Goal: Task Accomplishment & Management: Complete application form

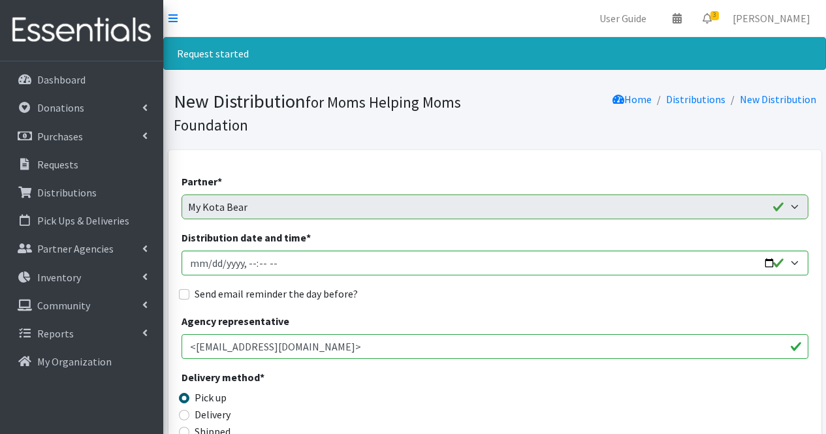
scroll to position [623, 0]
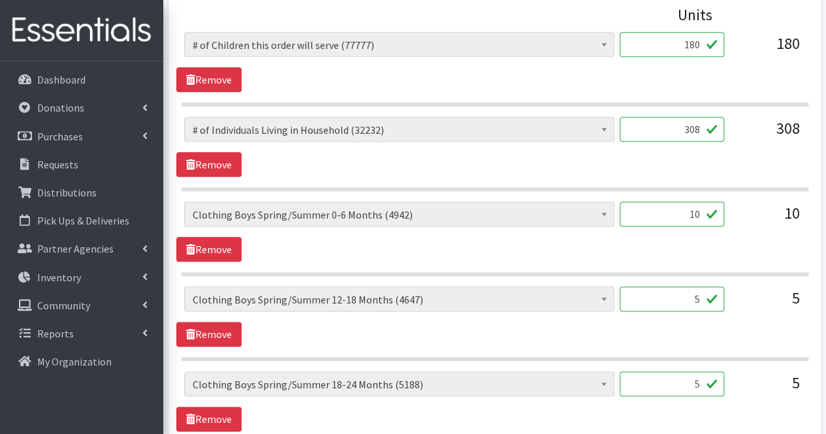
drag, startPoint x: 0, startPoint y: 0, endPoint x: 679, endPoint y: 222, distance: 714.9
click at [679, 222] on input "10" at bounding box center [672, 214] width 105 height 25
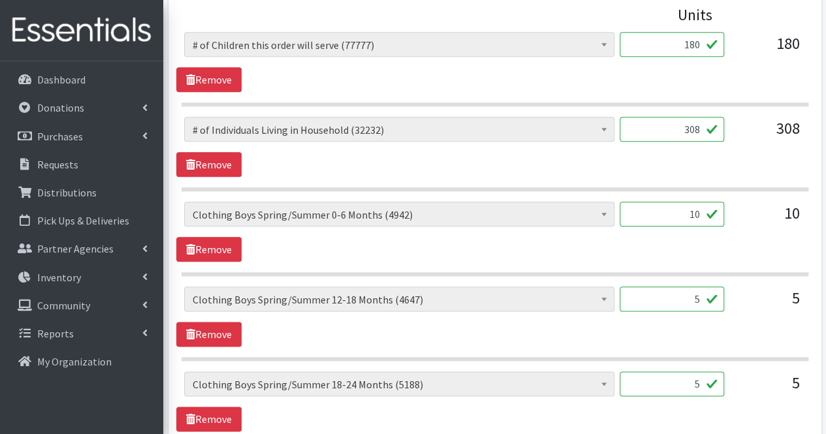
click at [678, 129] on input "308" at bounding box center [672, 129] width 105 height 25
click at [700, 211] on input "10" at bounding box center [672, 214] width 105 height 25
type input "1"
type input "600"
click at [689, 302] on input "5" at bounding box center [672, 299] width 105 height 25
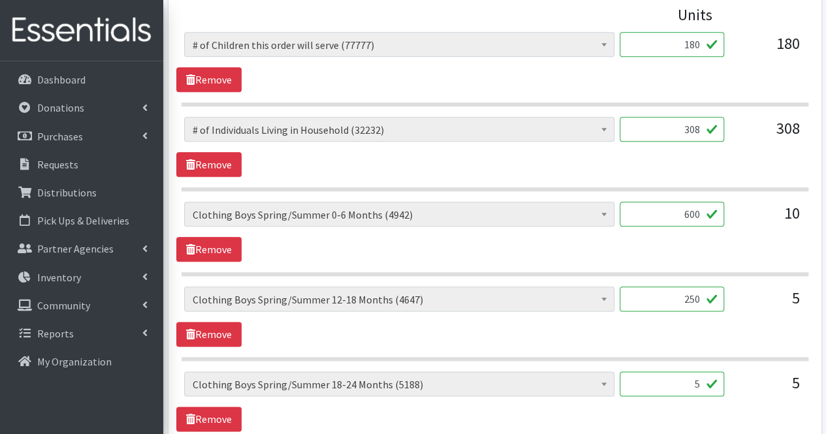
type input "250"
click at [678, 386] on input "5" at bounding box center [672, 384] width 105 height 25
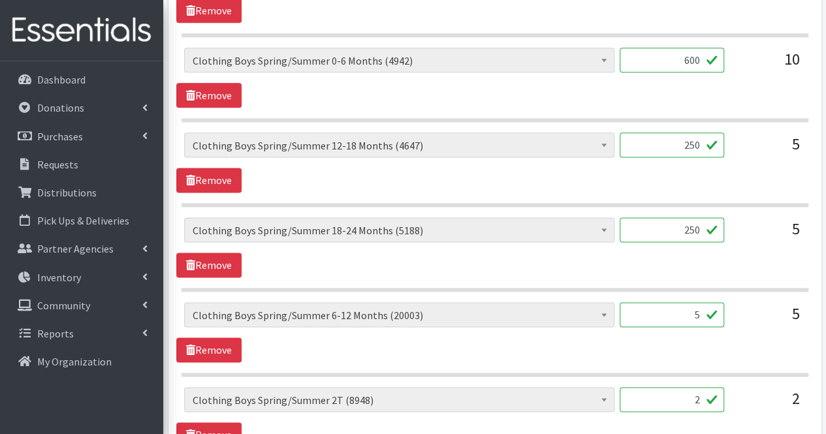
scroll to position [778, 0]
type input "250"
click at [678, 311] on input "5" at bounding box center [672, 314] width 105 height 25
type input "2"
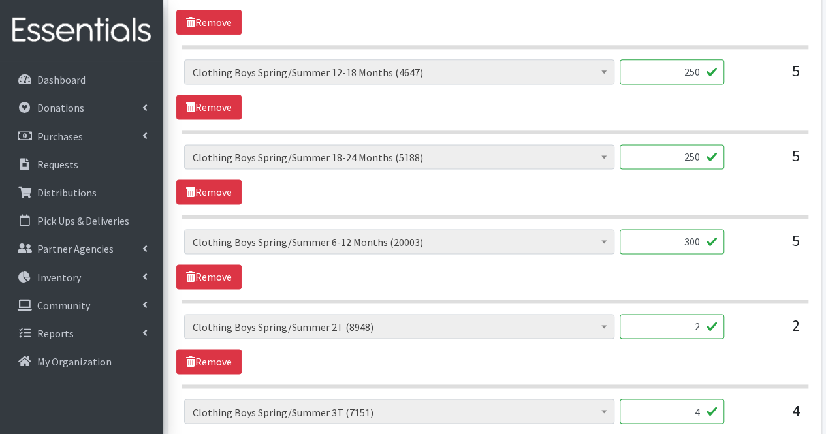
scroll to position [851, 0]
type input "300"
click at [681, 319] on input "2" at bounding box center [672, 326] width 105 height 25
type input "60"
click at [689, 404] on input "4" at bounding box center [672, 411] width 105 height 25
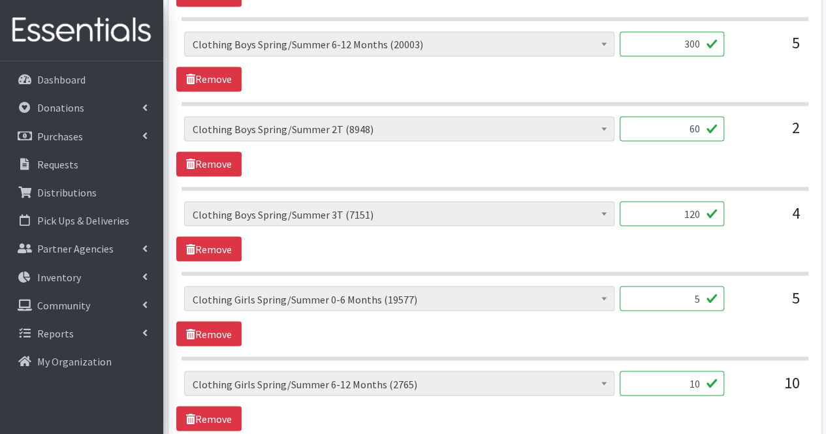
scroll to position [1049, 0]
type input "120"
click at [683, 294] on input "5" at bounding box center [672, 298] width 105 height 25
type input "300"
click at [685, 382] on input "10" at bounding box center [672, 382] width 105 height 25
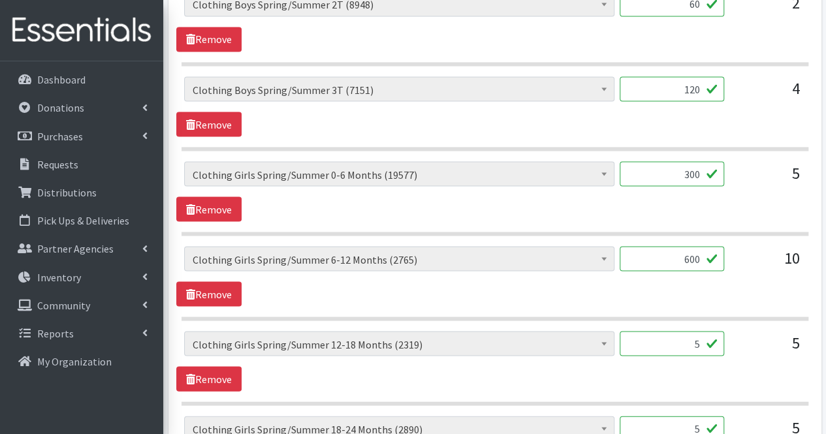
scroll to position [1175, 0]
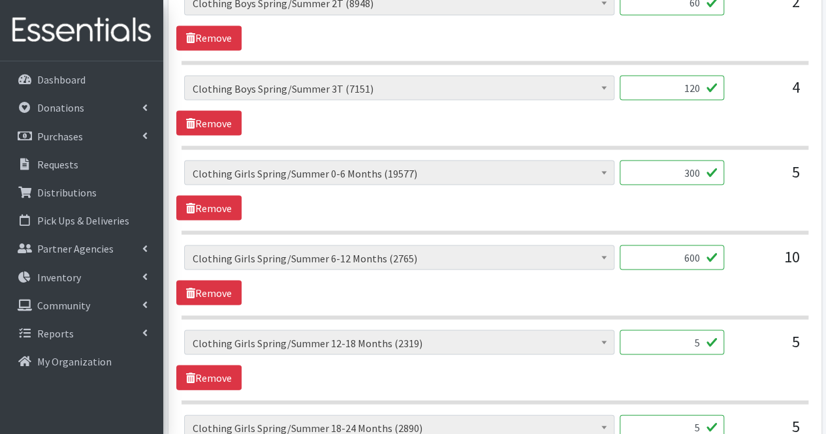
type input "600"
click at [686, 342] on input "5" at bounding box center [672, 342] width 105 height 25
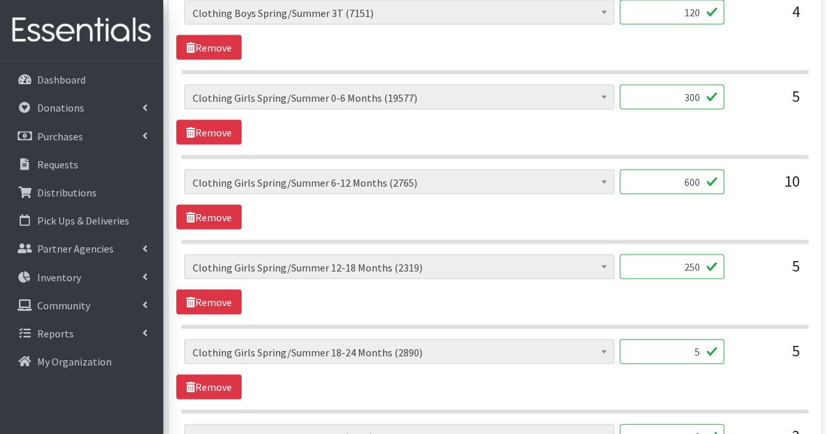
scroll to position [1250, 0]
type input "250"
click at [686, 342] on input "5" at bounding box center [672, 351] width 105 height 25
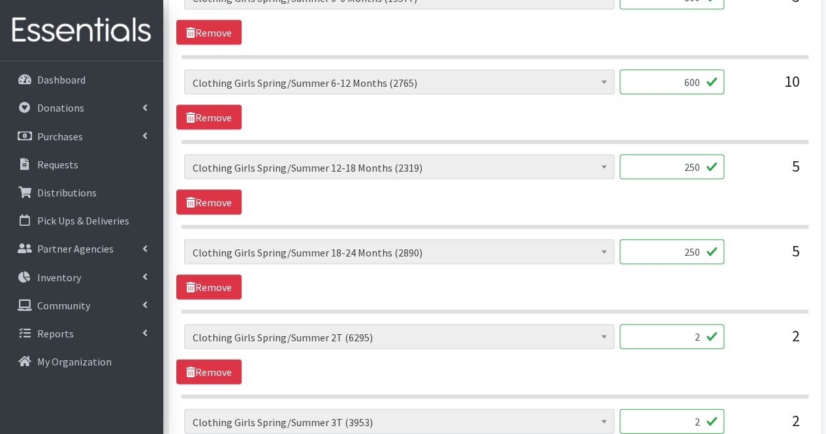
scroll to position [1356, 0]
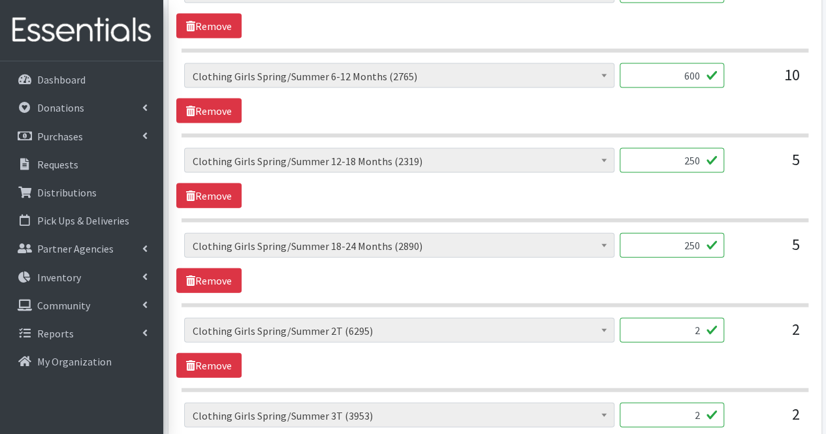
type input "250"
click at [696, 319] on input "2" at bounding box center [672, 330] width 105 height 25
type input "60"
click at [679, 403] on input "2" at bounding box center [672, 415] width 105 height 25
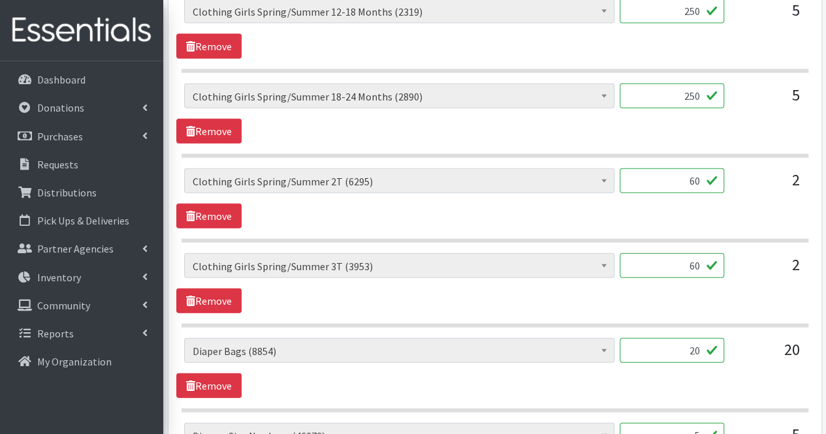
scroll to position [1507, 0]
type input "60"
click at [686, 338] on input "20" at bounding box center [672, 350] width 105 height 25
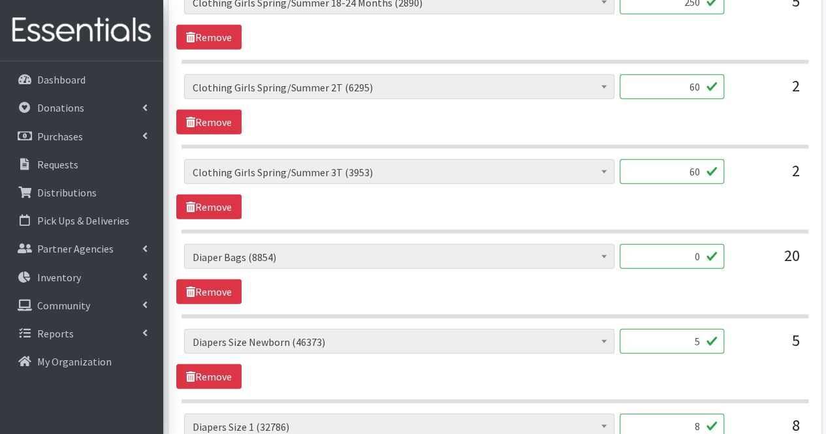
scroll to position [1616, 0]
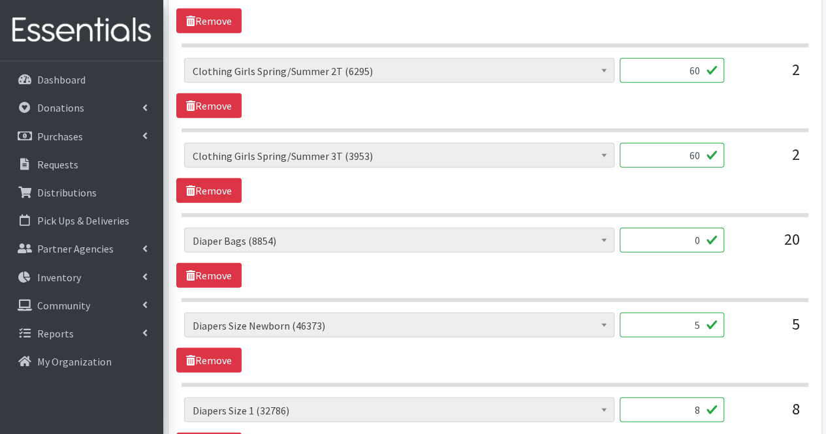
type input "0"
click at [685, 319] on input "5" at bounding box center [672, 325] width 105 height 25
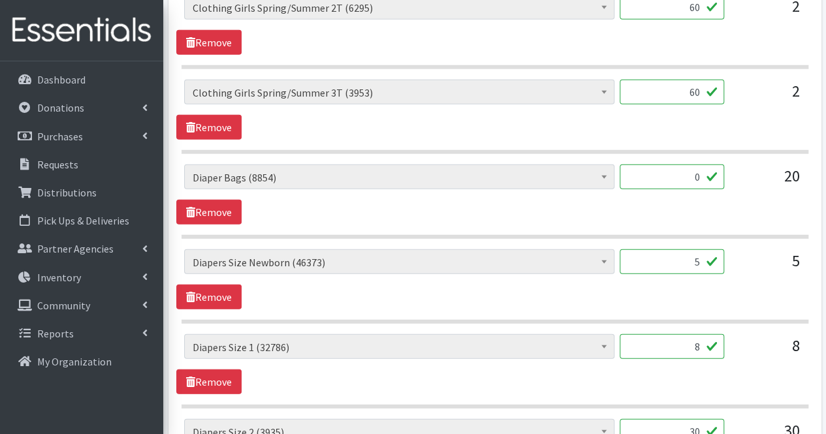
scroll to position [1680, 0]
type input "321"
click at [682, 336] on input "8" at bounding box center [672, 346] width 105 height 25
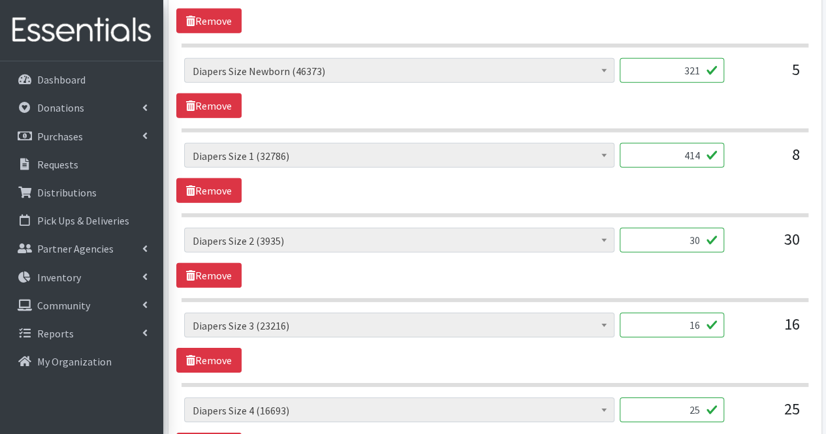
scroll to position [1872, 0]
type input "414"
click at [700, 233] on input "30" at bounding box center [672, 239] width 105 height 25
type input "3"
type input "877"
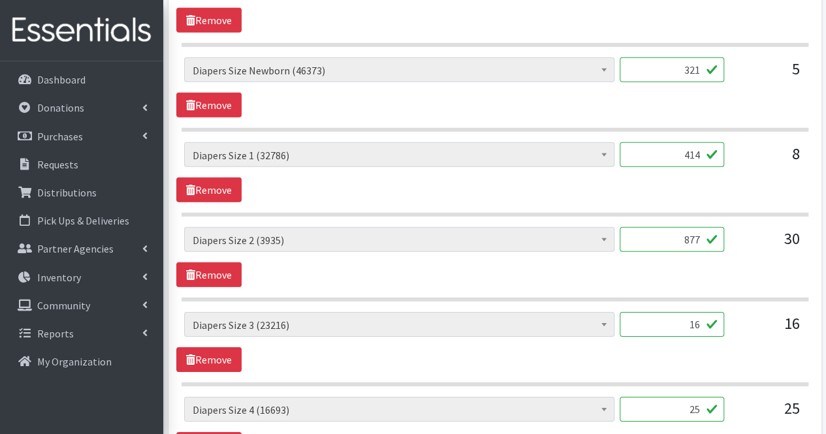
click at [676, 312] on input "16" at bounding box center [672, 324] width 105 height 25
type input "1"
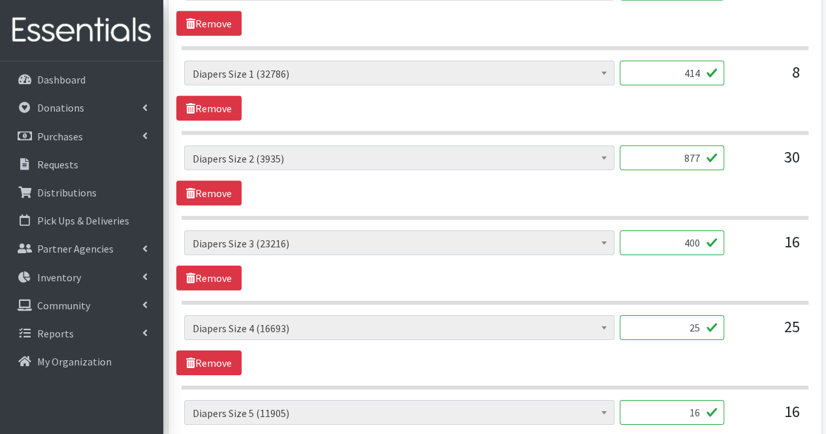
scroll to position [1963, 0]
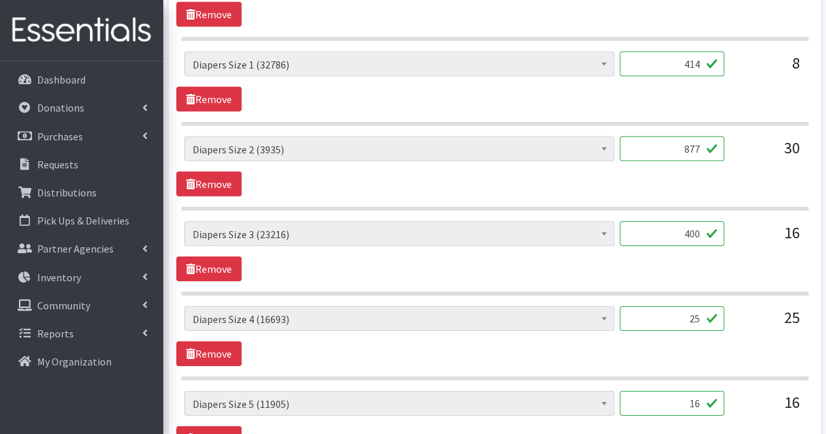
type input "400"
click at [676, 312] on input "25" at bounding box center [672, 318] width 105 height 25
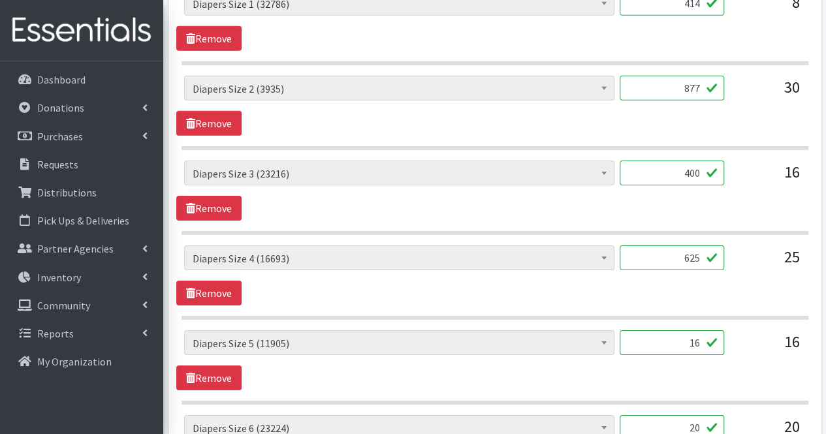
scroll to position [2046, 0]
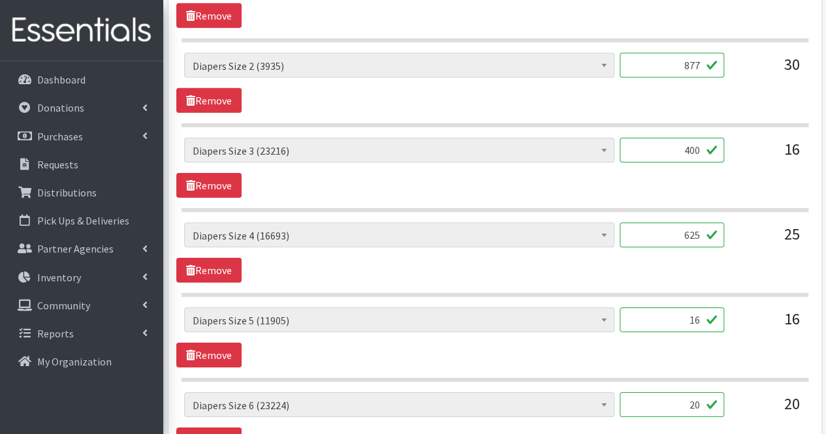
type input "625"
click at [676, 312] on input "16" at bounding box center [672, 320] width 105 height 25
type input "1"
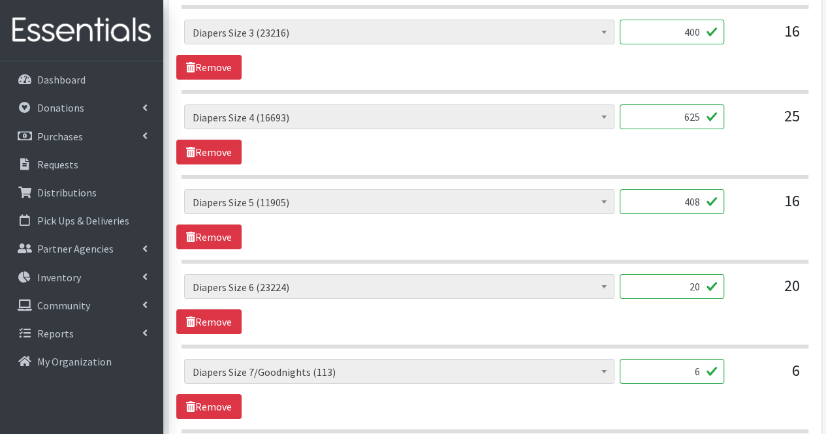
scroll to position [2165, 0]
type input "408"
click at [687, 282] on input "20" at bounding box center [672, 286] width 105 height 25
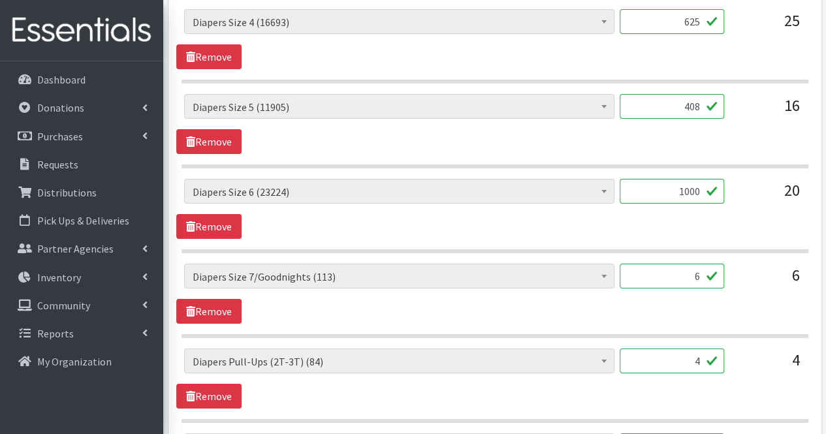
type input "1000"
click at [699, 266] on input "6" at bounding box center [672, 276] width 105 height 25
click at [699, 266] on input "0" at bounding box center [672, 276] width 105 height 25
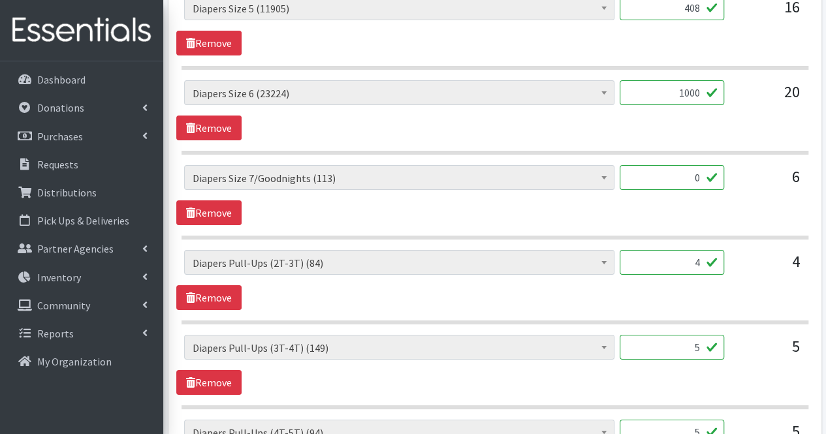
scroll to position [2359, 0]
type input "0"
click at [702, 250] on input "4" at bounding box center [672, 262] width 105 height 25
type input "0"
click at [710, 335] on input "5" at bounding box center [672, 347] width 105 height 25
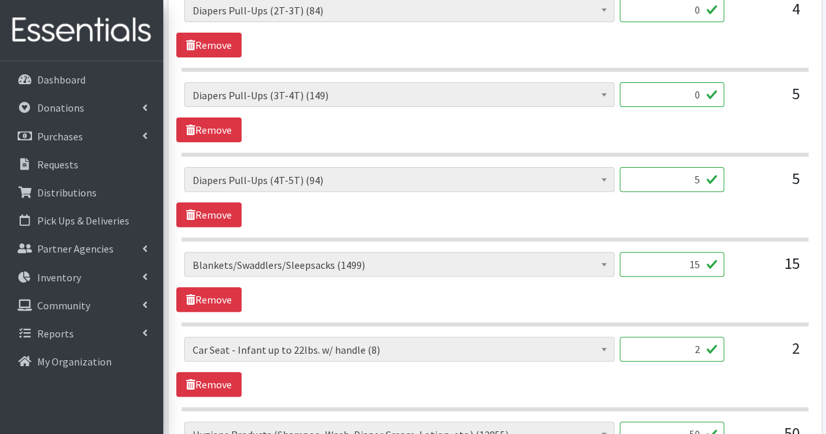
scroll to position [2622, 0]
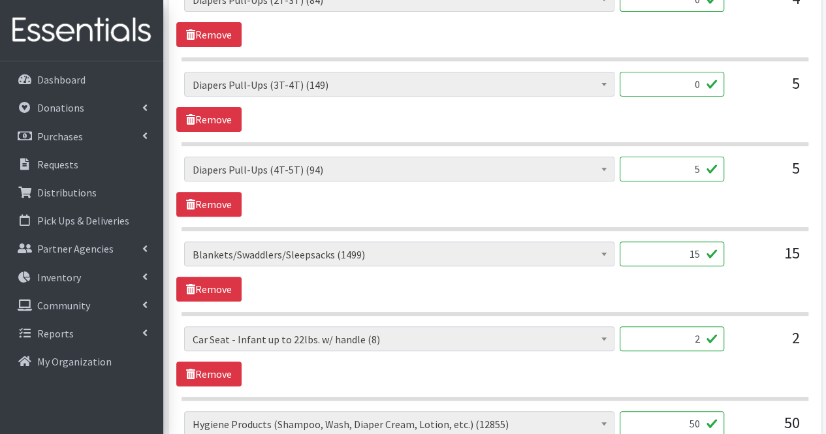
type input "0"
click at [700, 157] on input "5" at bounding box center [672, 169] width 105 height 25
type input "0"
click at [678, 242] on input "15" at bounding box center [672, 254] width 105 height 25
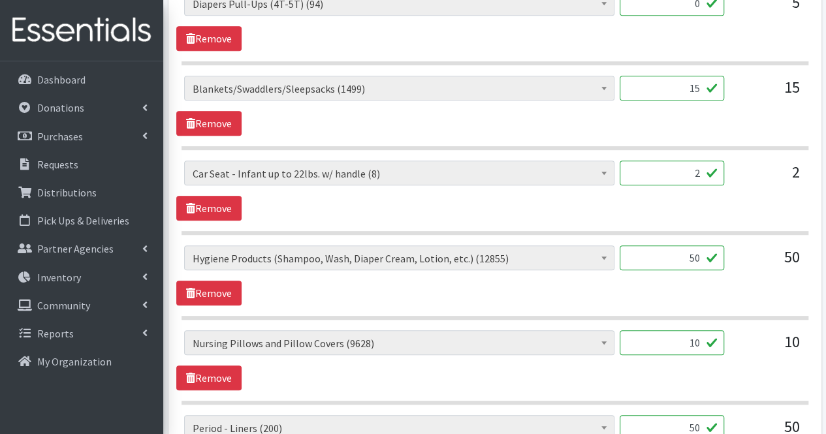
click at [689, 161] on input "2" at bounding box center [672, 173] width 105 height 25
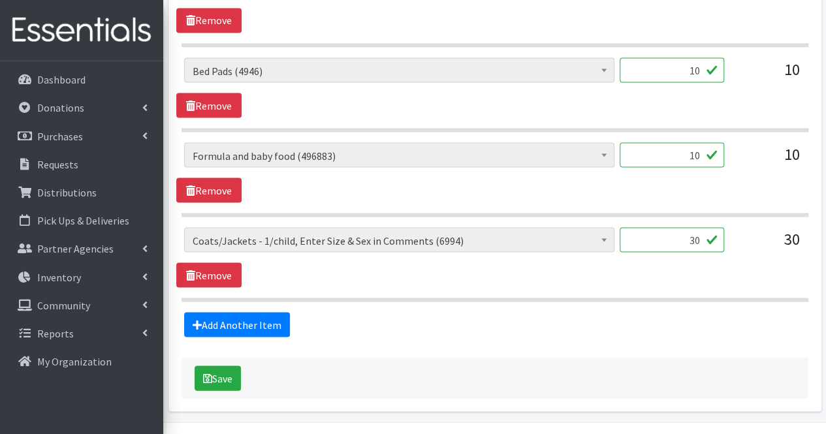
scroll to position [3665, 0]
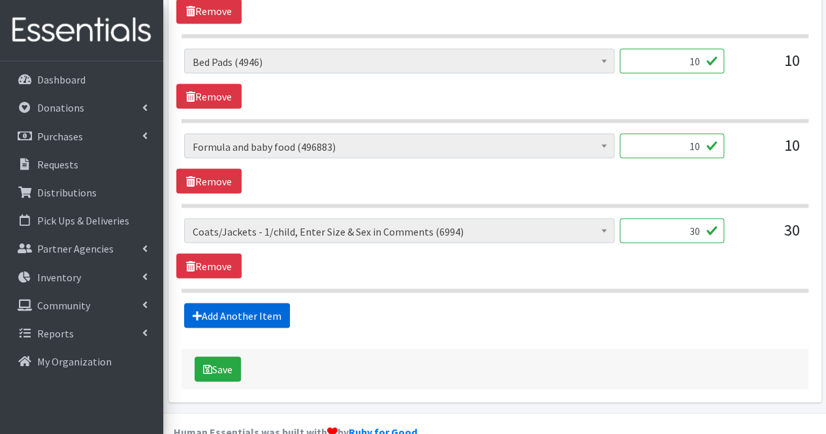
click at [250, 303] on link "Add Another Item" at bounding box center [237, 315] width 106 height 25
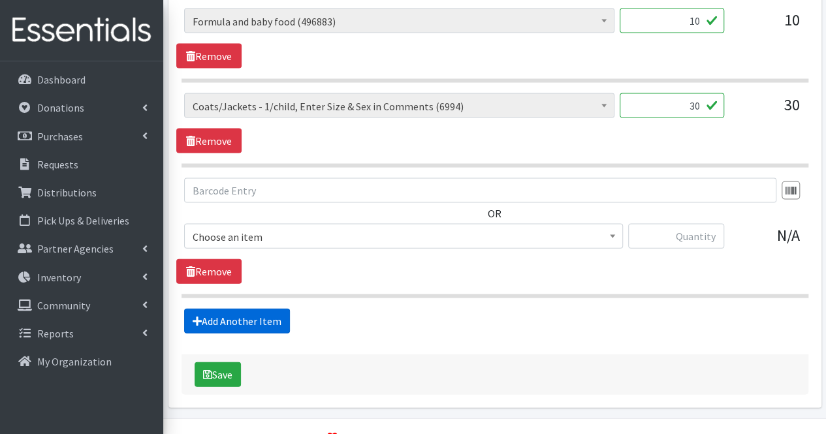
scroll to position [3795, 0]
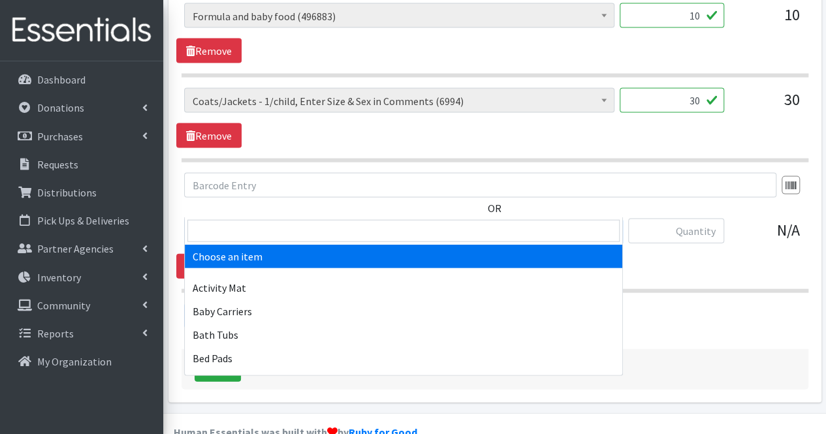
click at [258, 223] on span "Choose an item" at bounding box center [404, 232] width 422 height 18
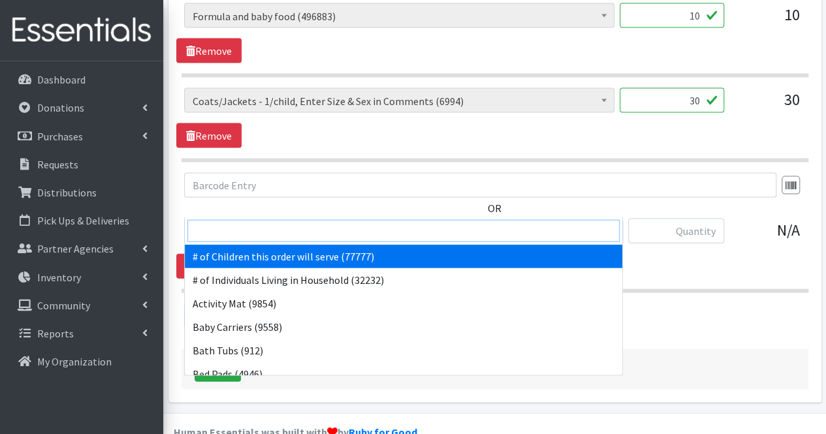
click at [251, 229] on input "search" at bounding box center [404, 231] width 433 height 22
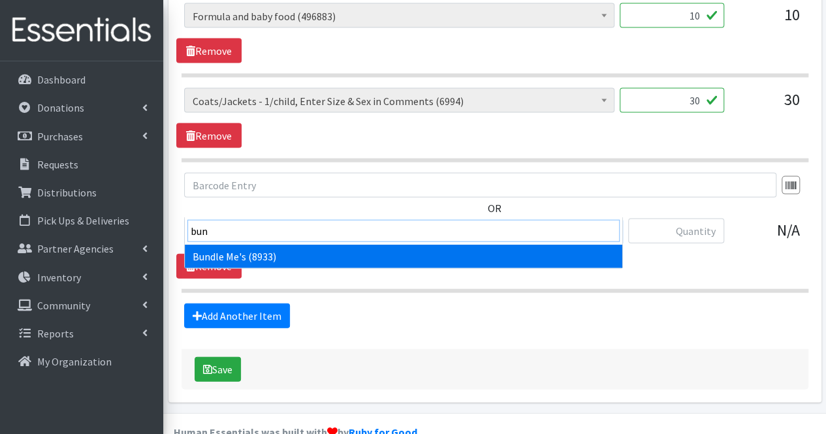
type input "bund"
select select "1938"
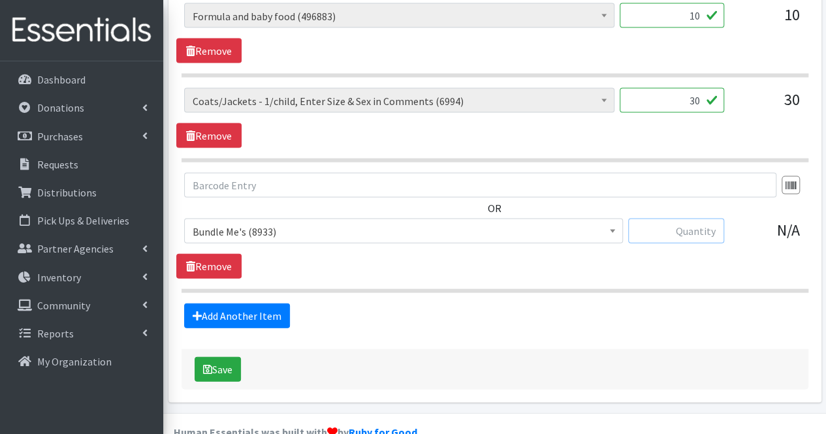
click at [665, 219] on input "text" at bounding box center [677, 231] width 96 height 25
type input "2"
click at [255, 304] on link "Add Another Item" at bounding box center [237, 316] width 106 height 25
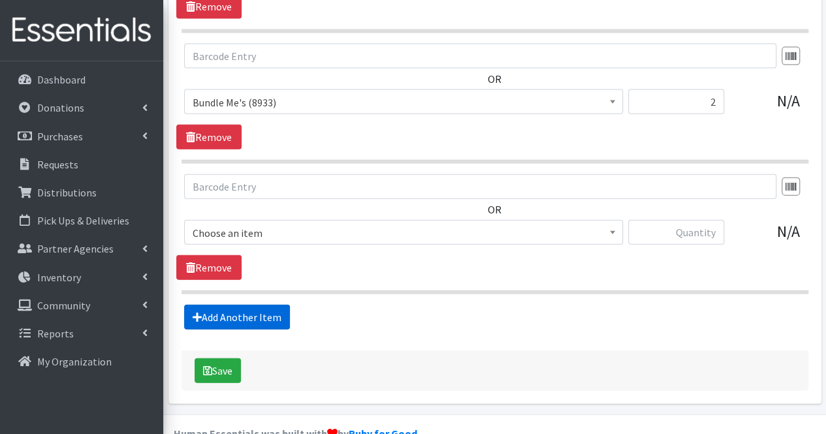
scroll to position [3925, 0]
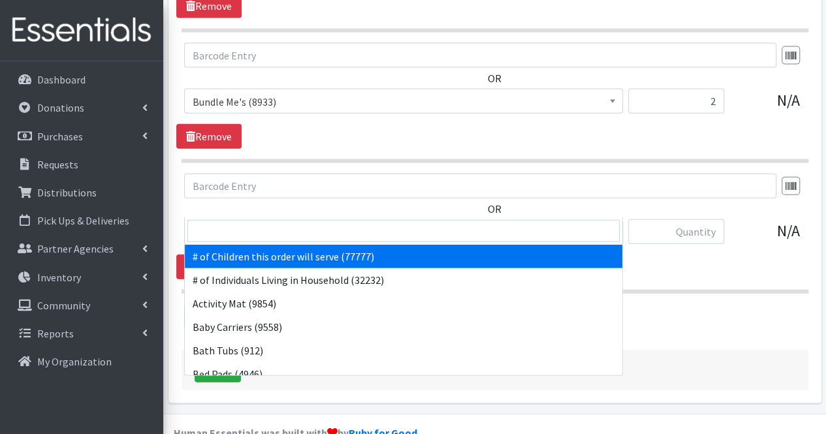
click at [255, 223] on span "# of Children this order will serve (77777)" at bounding box center [404, 232] width 422 height 18
click at [248, 234] on input "search" at bounding box center [404, 231] width 433 height 22
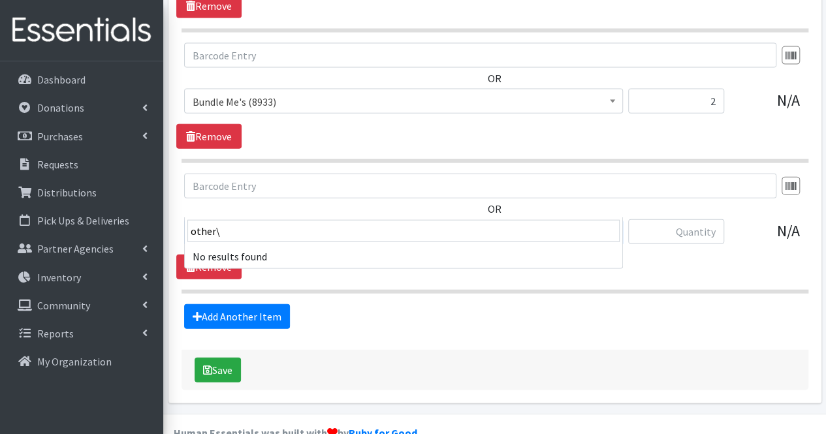
type input "other"
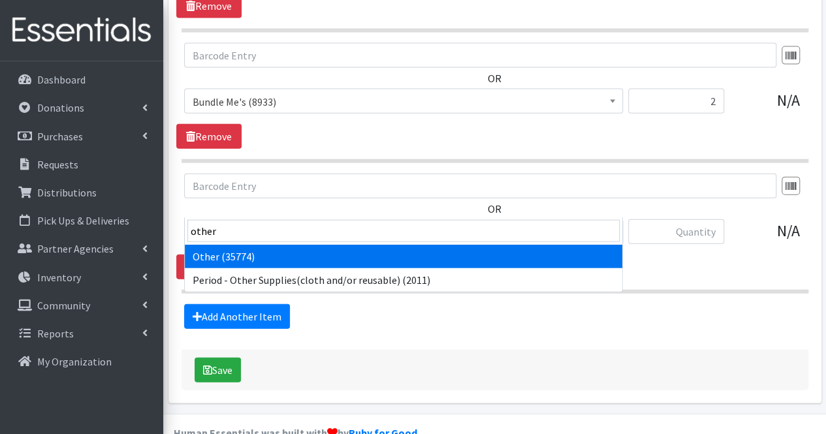
select select "316"
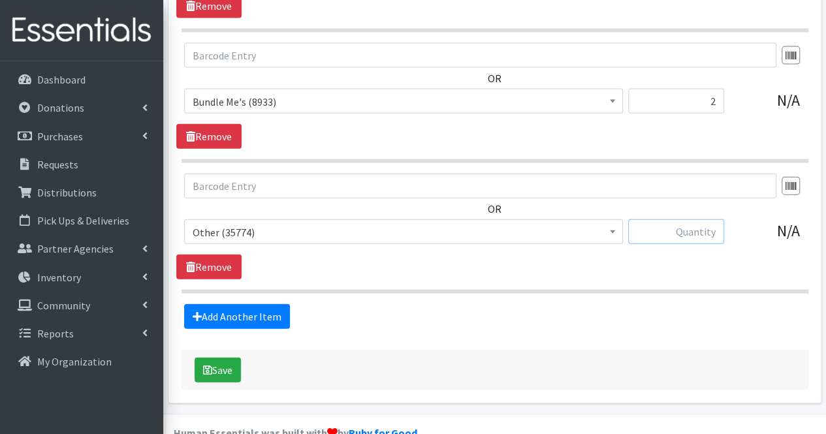
click at [696, 220] on input "text" at bounding box center [677, 232] width 96 height 25
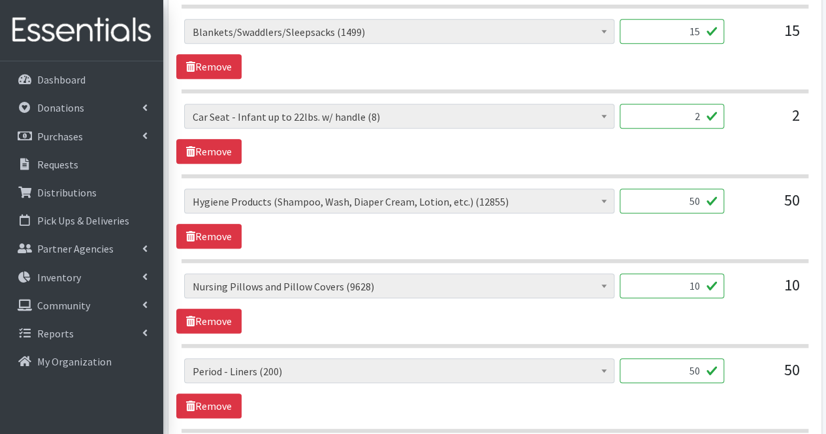
scroll to position [2843, 0]
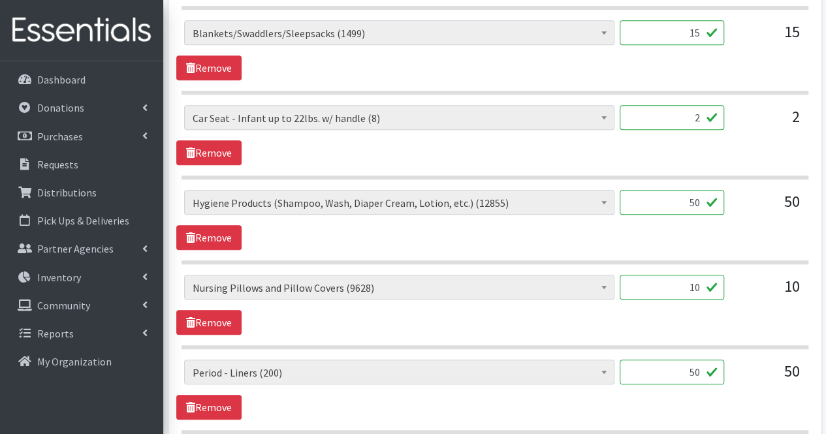
type input "20"
click at [696, 190] on input "50" at bounding box center [672, 202] width 105 height 25
type input "0"
click at [685, 275] on input "10" at bounding box center [672, 287] width 105 height 25
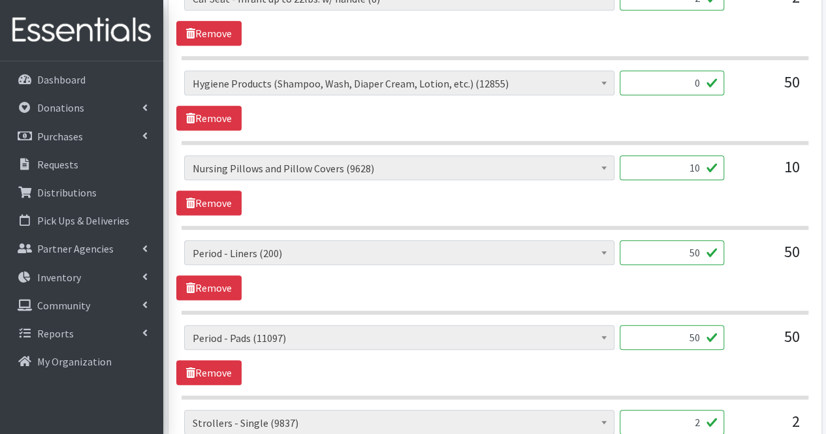
scroll to position [2964, 0]
click at [679, 240] on input "50" at bounding box center [672, 252] width 105 height 25
type input "600"
click at [672, 325] on input "50" at bounding box center [672, 337] width 105 height 25
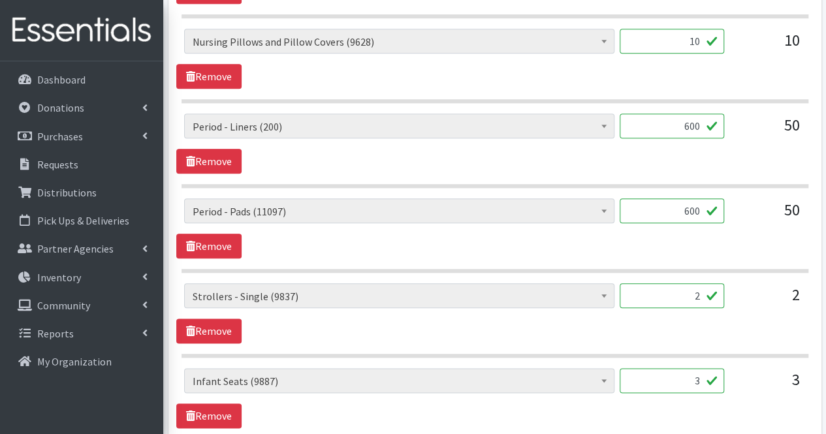
scroll to position [3092, 0]
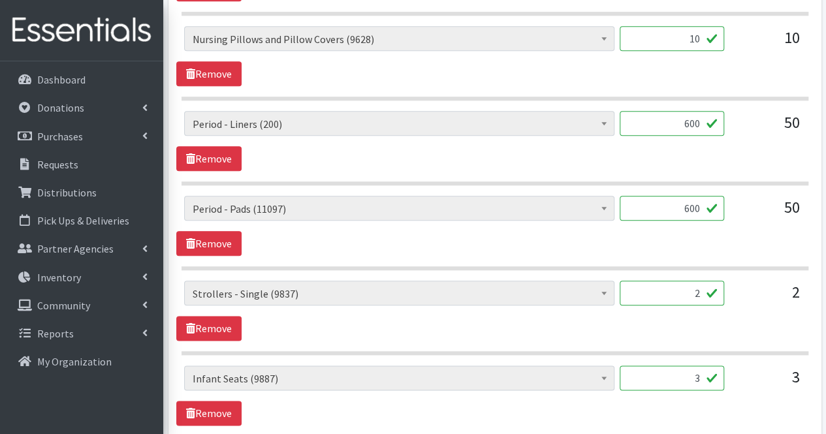
type input "600"
click at [678, 281] on input "2" at bounding box center [672, 293] width 105 height 25
type input "-"
type input "0"
click at [695, 366] on input "3" at bounding box center [672, 378] width 105 height 25
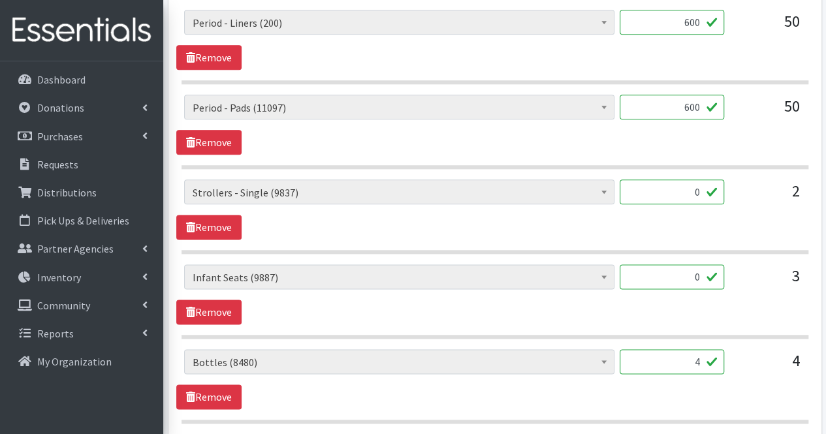
scroll to position [3196, 0]
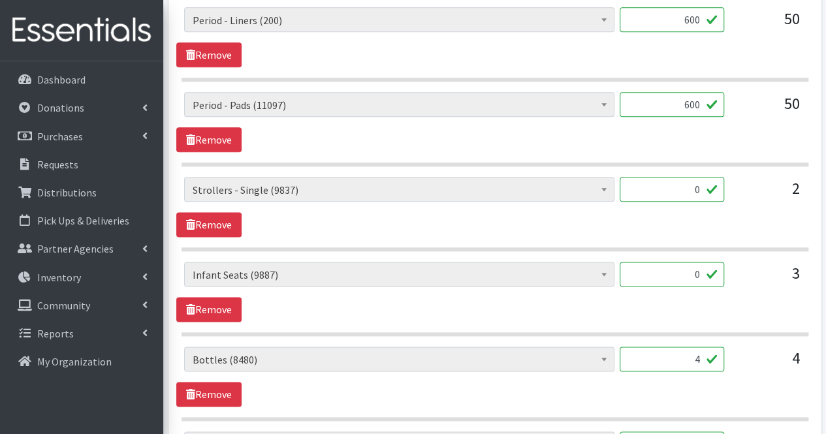
type input "0"
click at [687, 347] on input "4" at bounding box center [672, 359] width 105 height 25
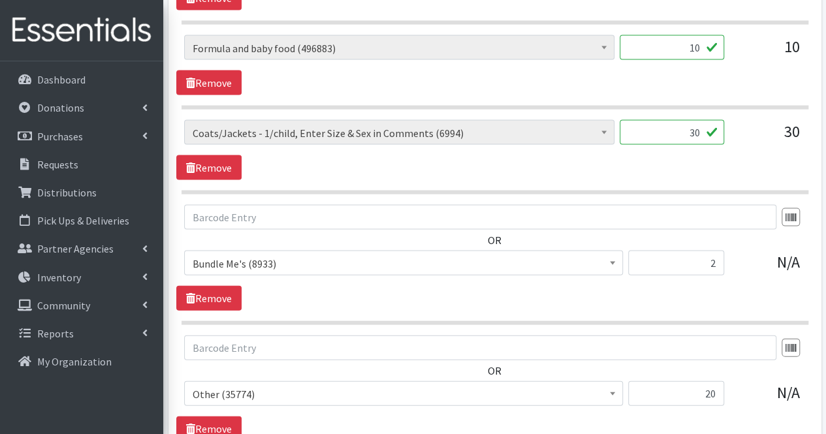
scroll to position [3925, 0]
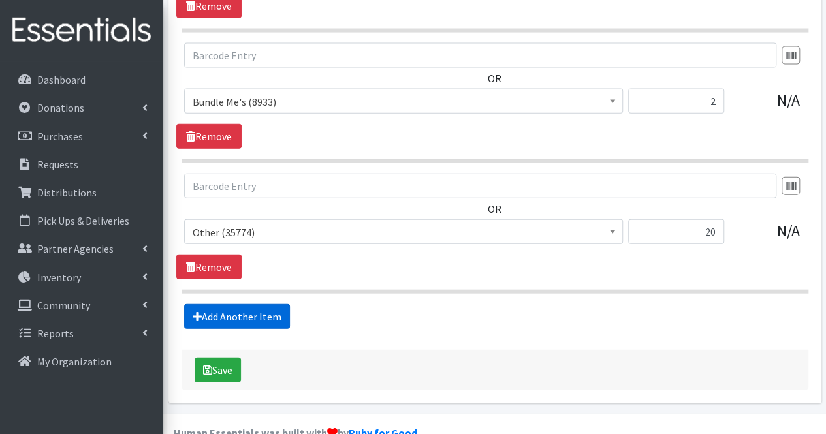
click at [268, 304] on link "Add Another Item" at bounding box center [237, 316] width 106 height 25
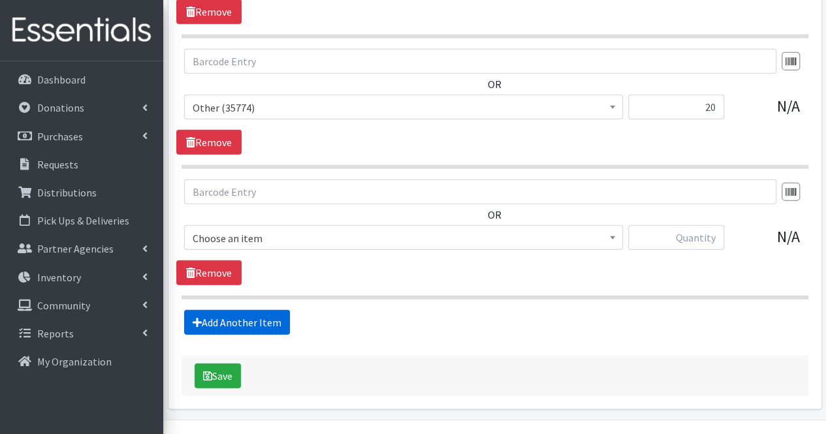
scroll to position [4055, 0]
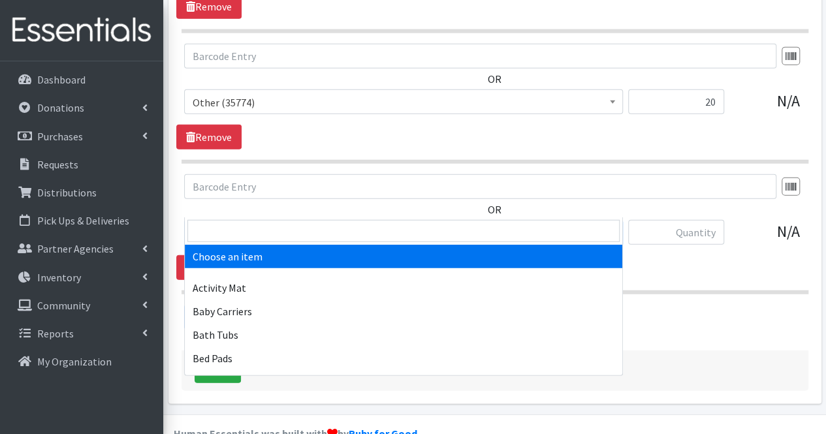
click at [250, 224] on span "Choose an item" at bounding box center [404, 233] width 422 height 18
click at [244, 231] on input "search" at bounding box center [404, 231] width 433 height 22
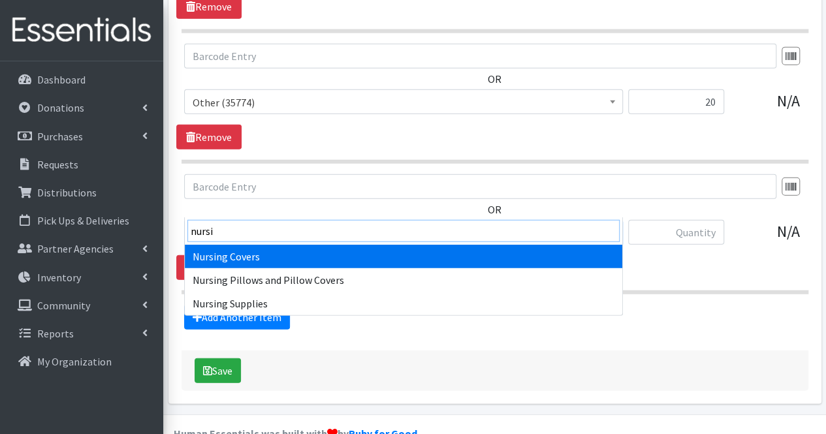
type input "nursin"
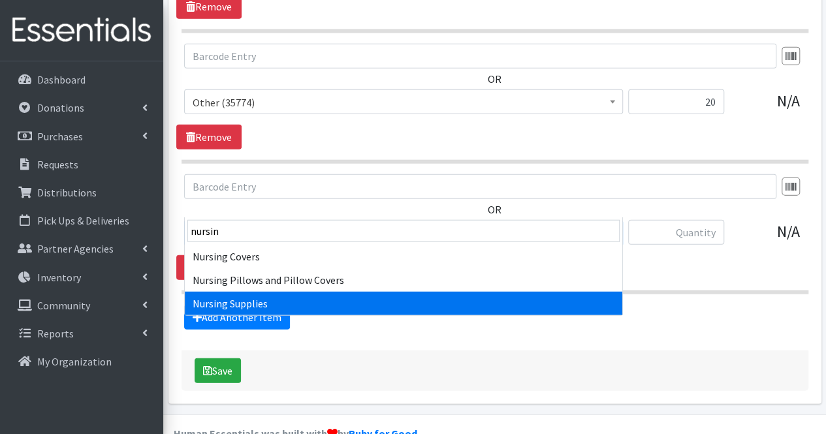
select select "1936"
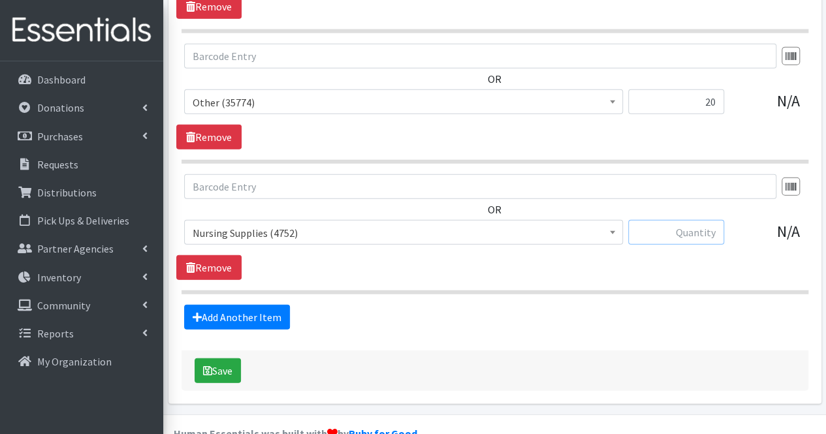
click at [678, 220] on input "text" at bounding box center [677, 232] width 96 height 25
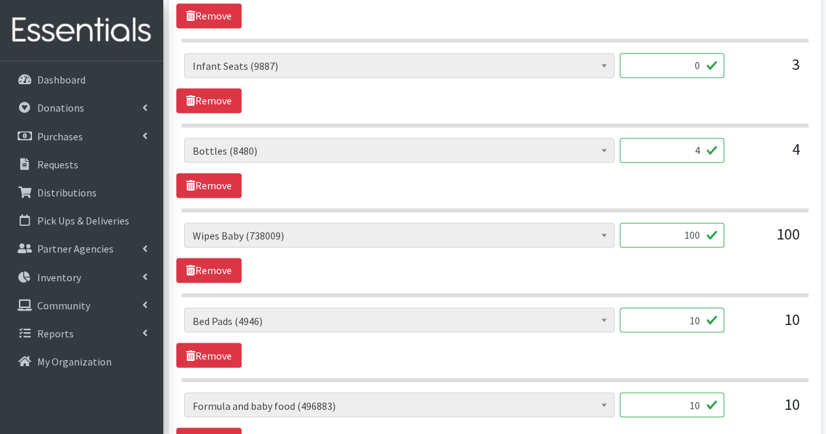
scroll to position [3405, 0]
type input "9"
click at [678, 223] on input "100" at bounding box center [672, 235] width 105 height 25
type input "1440"
click at [662, 308] on input "10" at bounding box center [672, 320] width 105 height 25
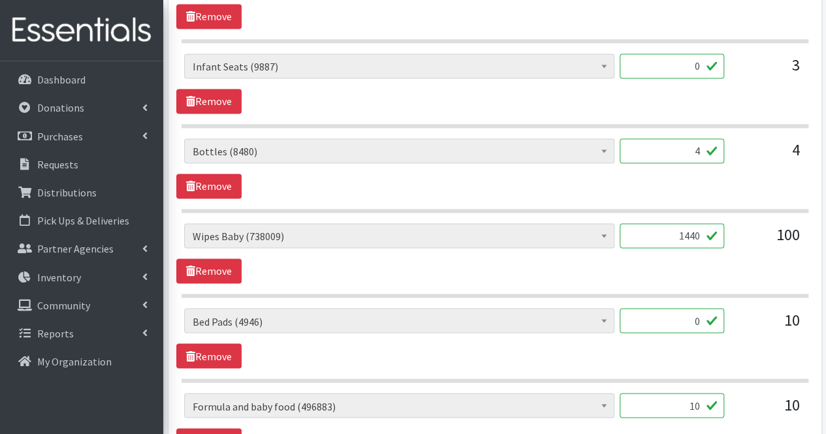
type input "0"
click at [689, 393] on input "10" at bounding box center [672, 405] width 105 height 25
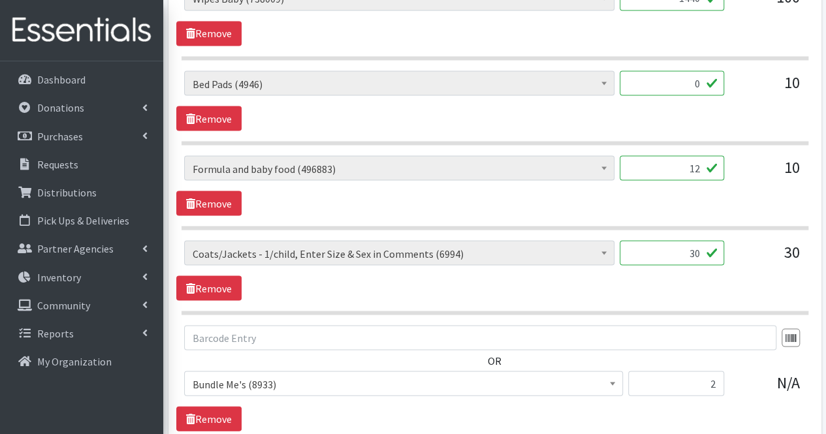
scroll to position [3620, 0]
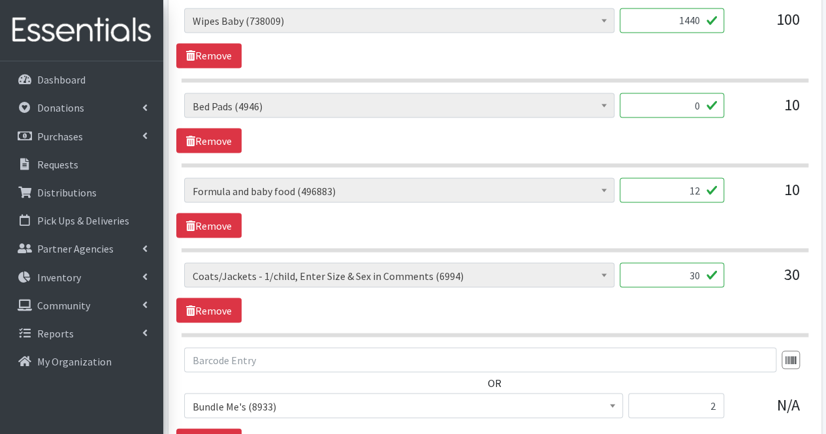
type input "12"
click at [700, 263] on input "30" at bounding box center [672, 275] width 105 height 25
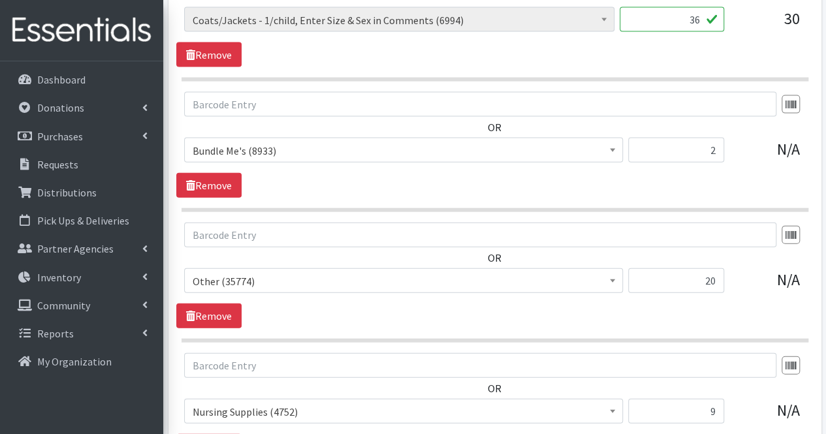
scroll to position [4055, 0]
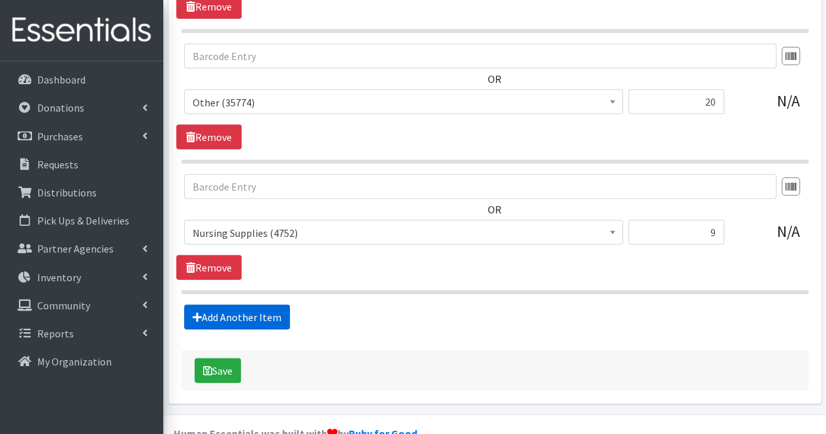
type input "36"
click at [241, 305] on link "Add Another Item" at bounding box center [237, 317] width 106 height 25
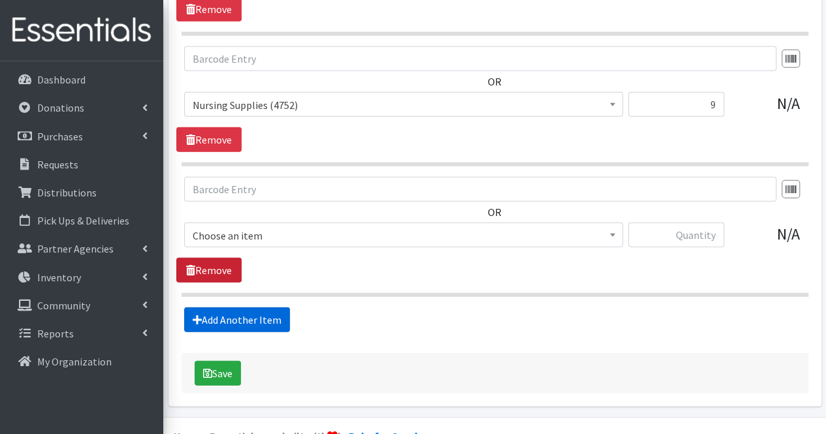
scroll to position [4185, 0]
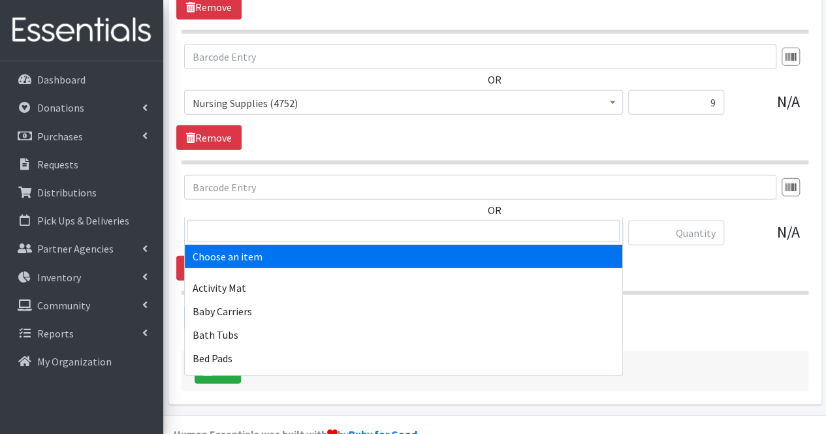
click at [239, 225] on span "Choose an item" at bounding box center [404, 234] width 422 height 18
click at [233, 223] on input "search" at bounding box center [404, 231] width 433 height 22
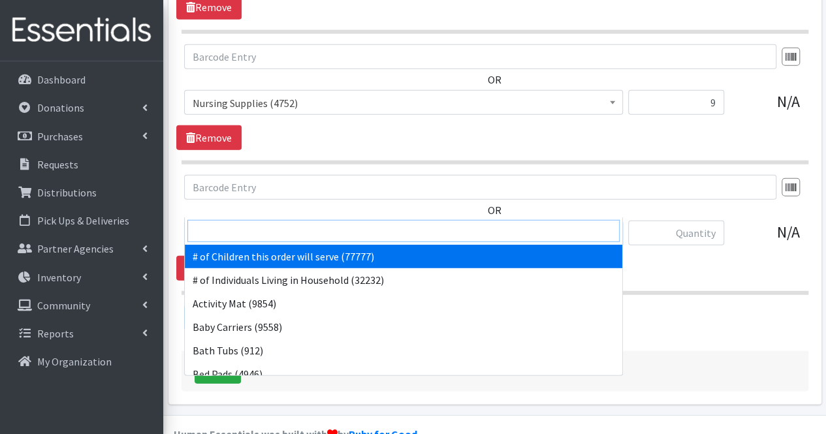
click at [233, 223] on input "search" at bounding box center [404, 231] width 433 height 22
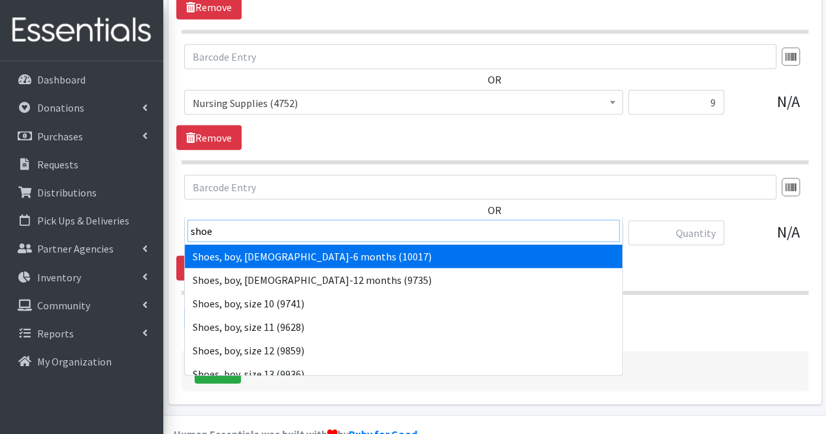
type input "shoes"
select select "5708"
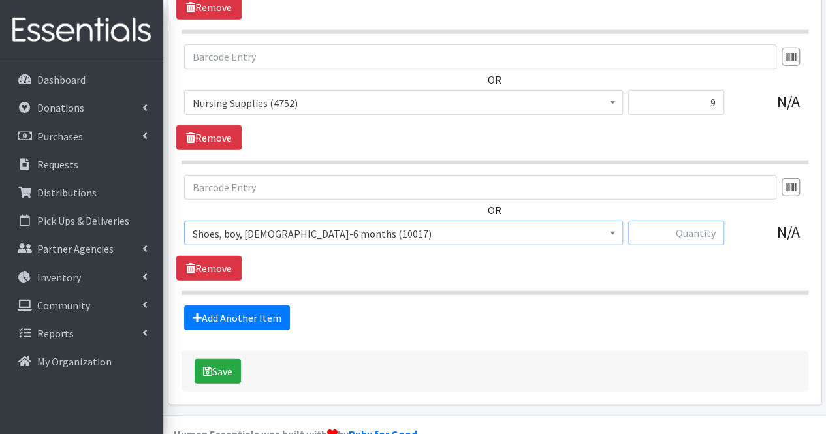
click at [719, 221] on input "text" at bounding box center [677, 233] width 96 height 25
type input "31"
click at [216, 306] on link "Add Another Item" at bounding box center [237, 318] width 106 height 25
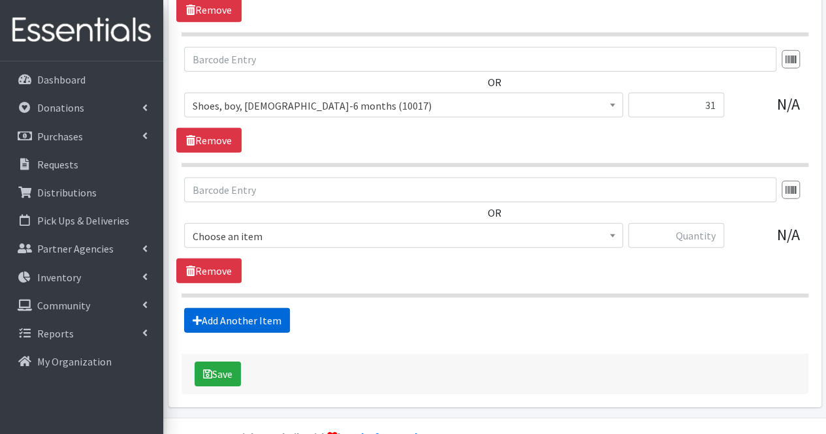
scroll to position [4315, 0]
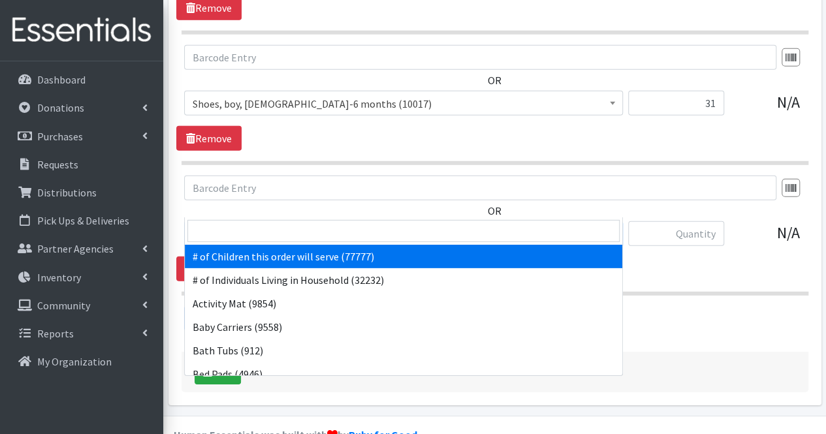
drag, startPoint x: 227, startPoint y: 207, endPoint x: 222, endPoint y: 224, distance: 17.6
click at [222, 224] on input "search" at bounding box center [404, 231] width 433 height 22
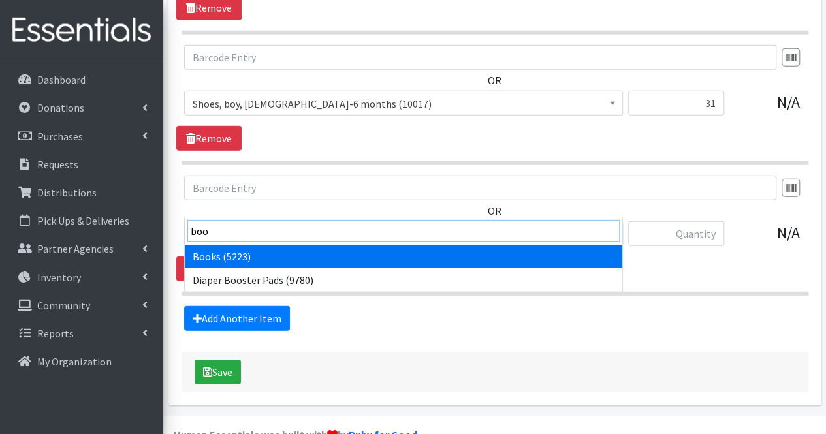
type input "book"
select select "1947"
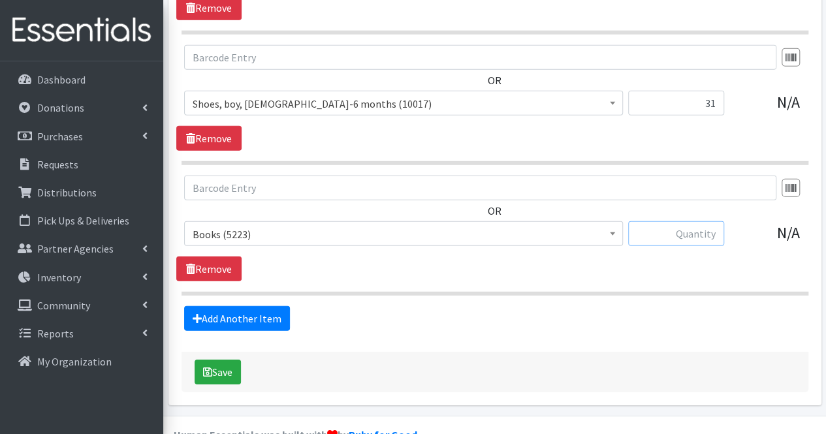
click at [702, 221] on input "text" at bounding box center [677, 233] width 96 height 25
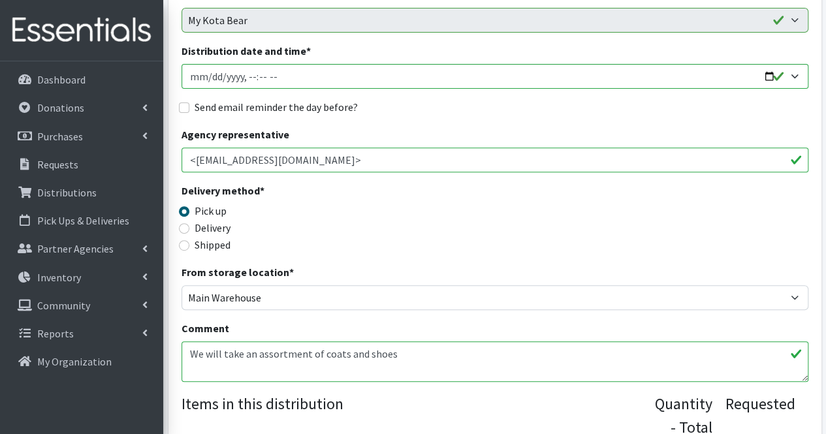
scroll to position [261, 0]
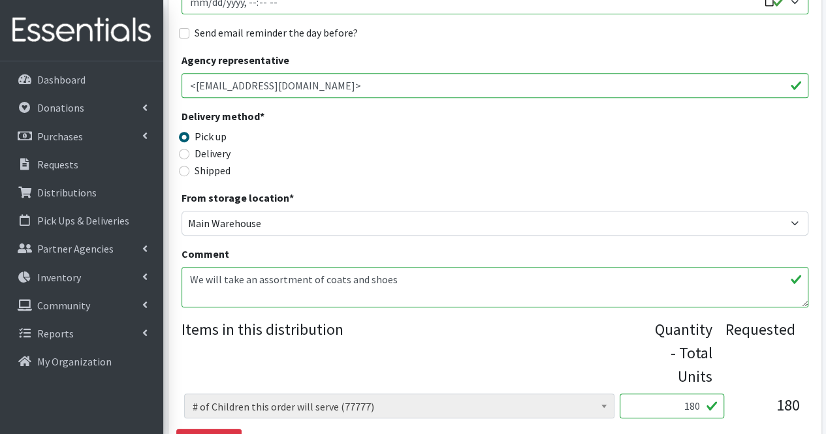
type input "30"
click at [242, 296] on textarea "We will take an assortment of coats and shoes" at bounding box center [495, 287] width 627 height 41
click at [423, 288] on textarea "We will take an assortment of coats and shoes" at bounding box center [495, 287] width 627 height 41
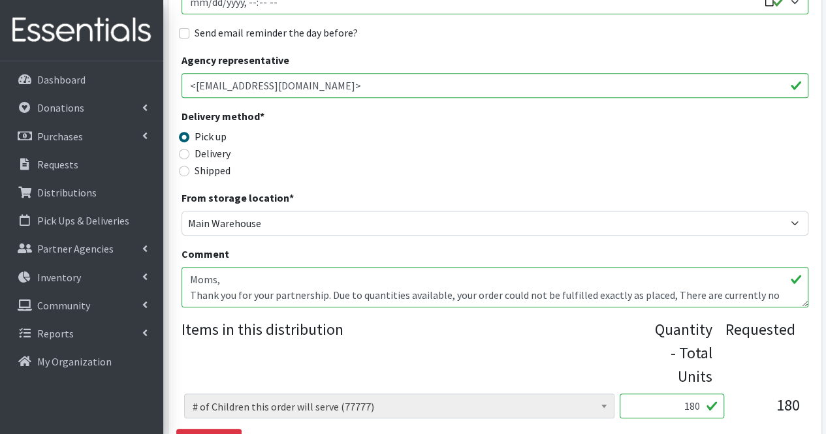
scroll to position [42, 0]
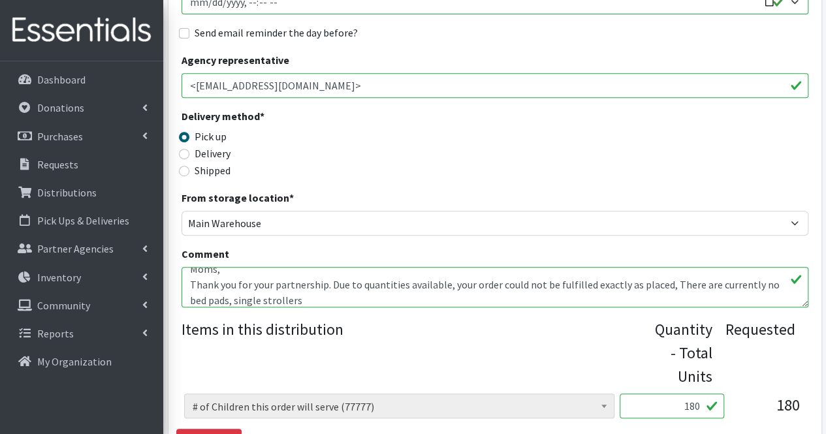
click at [235, 302] on textarea "We will take an assortment of coats and shoes" at bounding box center [495, 287] width 627 height 41
click at [361, 304] on textarea "We will take an assortment of coats and shoes" at bounding box center [495, 287] width 627 height 41
click at [352, 305] on textarea "We will take an assortment of coats and shoes" at bounding box center [495, 287] width 627 height 41
click at [523, 302] on textarea "We will take an assortment of coats and shoes" at bounding box center [495, 287] width 627 height 41
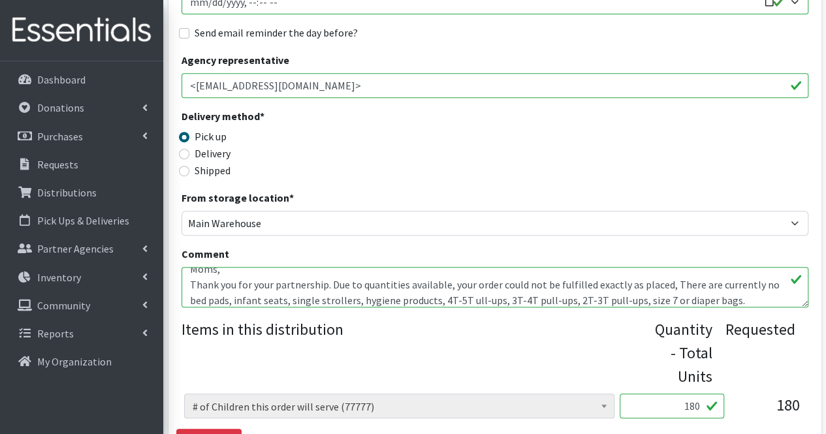
click at [657, 297] on textarea "We will take an assortment of coats and shoes" at bounding box center [495, 287] width 627 height 41
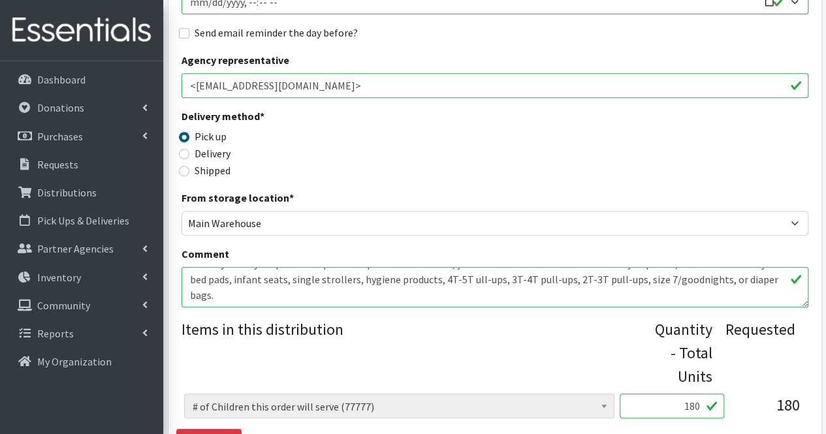
click at [424, 293] on textarea "We will take an assortment of coats and shoes" at bounding box center [495, 287] width 627 height 41
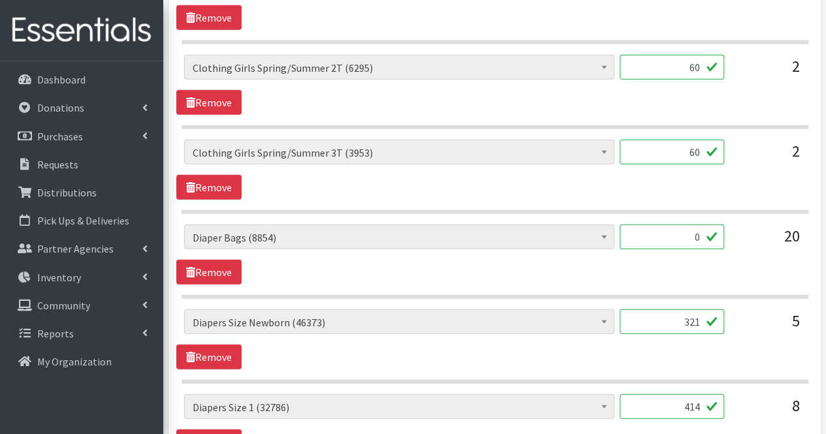
scroll to position [1634, 0]
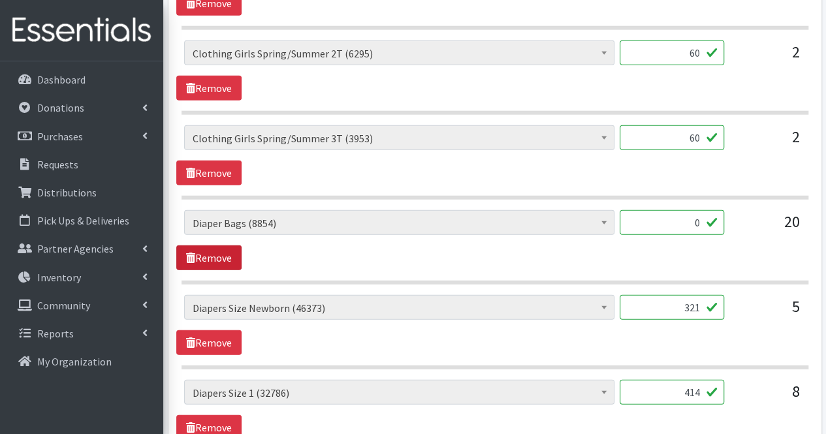
type textarea "We will take an assortment of coats and shoes Moms, Thank you for your partners…"
click at [229, 252] on link "Remove" at bounding box center [208, 258] width 65 height 25
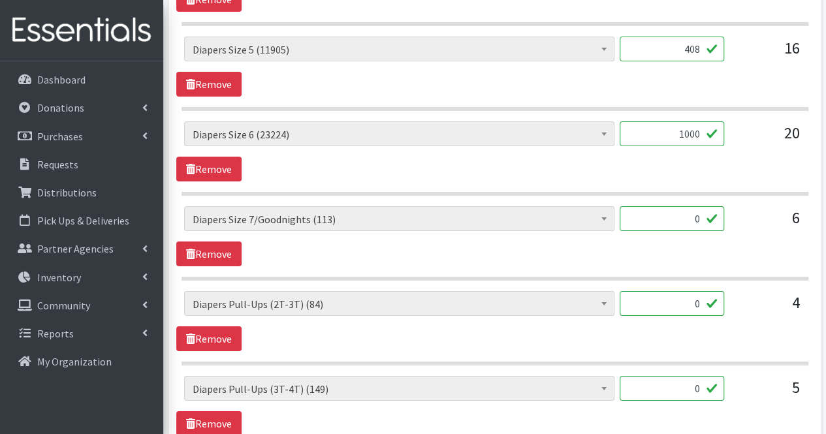
scroll to position [2234, 0]
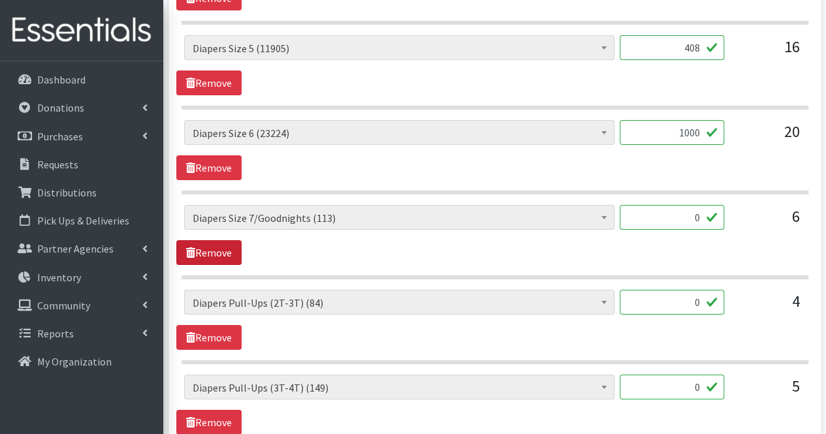
click at [226, 245] on link "Remove" at bounding box center [208, 252] width 65 height 25
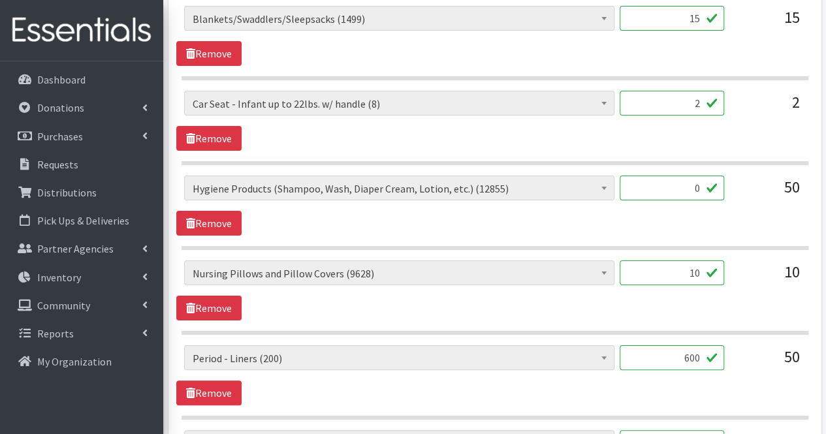
scroll to position [2440, 0]
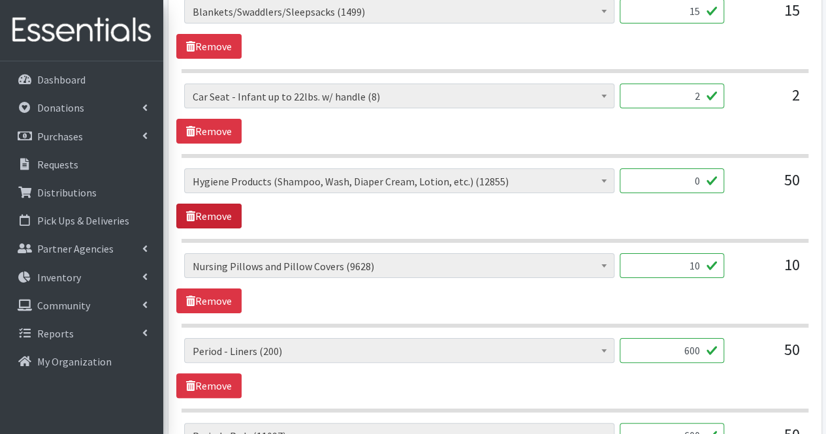
click at [220, 210] on link "Remove" at bounding box center [208, 216] width 65 height 25
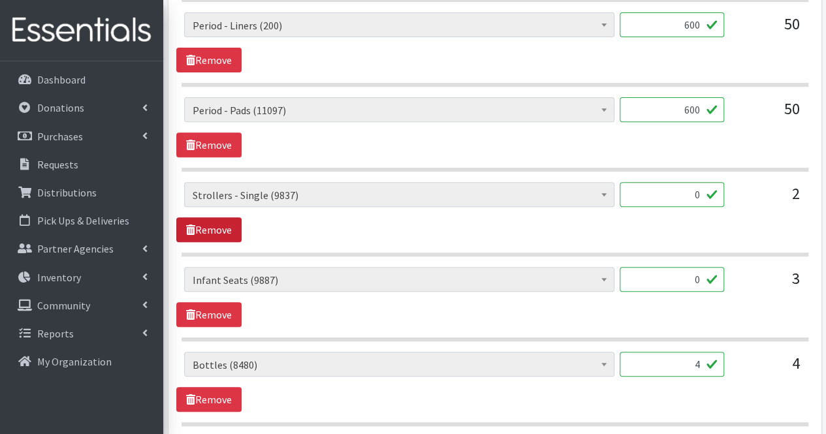
click at [220, 218] on link "Remove" at bounding box center [208, 230] width 65 height 25
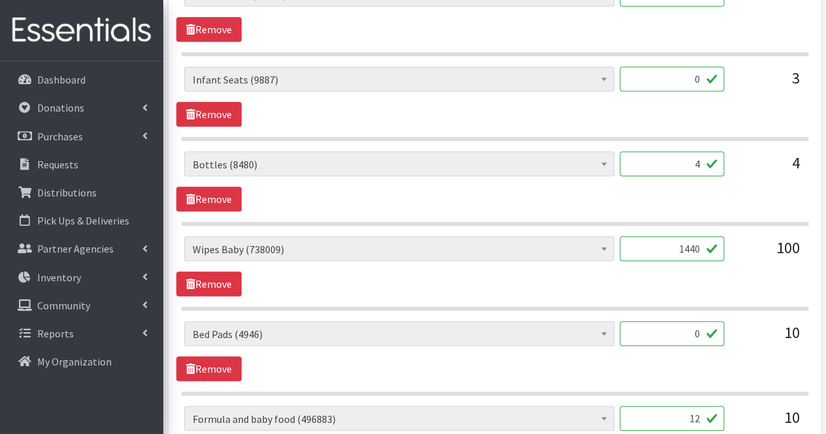
scroll to position [2777, 0]
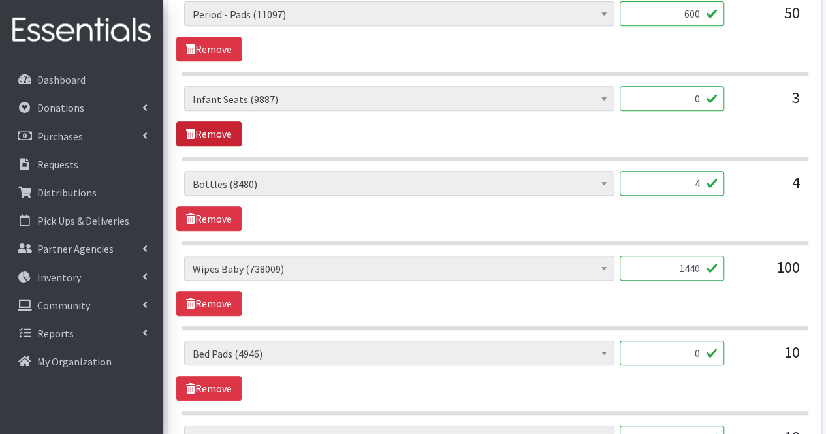
click at [225, 122] on link "Remove" at bounding box center [208, 134] width 65 height 25
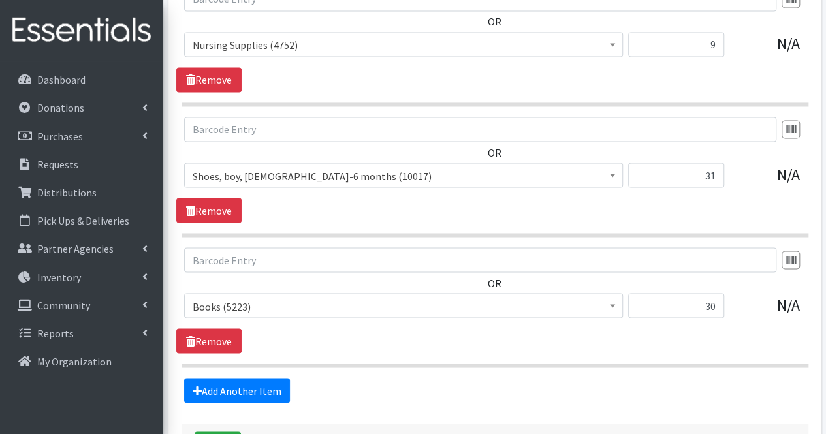
scroll to position [3640, 0]
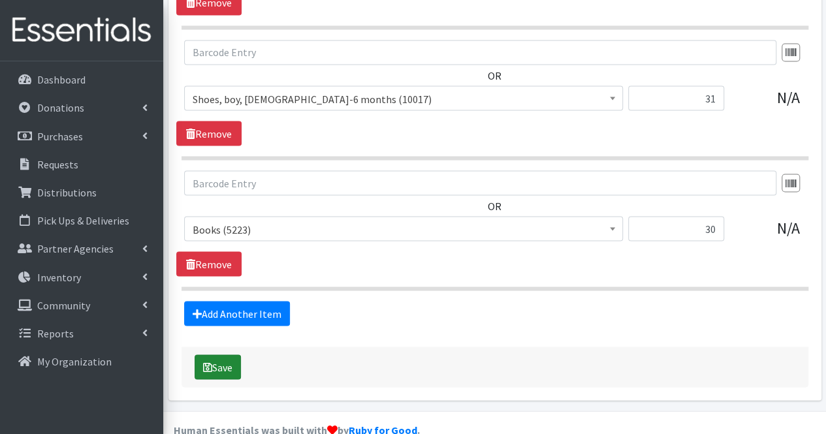
click at [229, 350] on div "Save" at bounding box center [495, 367] width 627 height 41
click at [229, 355] on button "Save" at bounding box center [218, 367] width 46 height 25
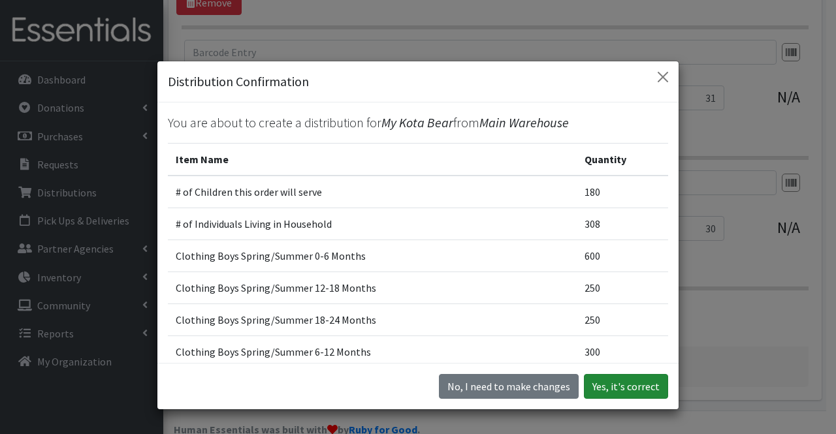
click at [649, 387] on button "Yes, it's correct" at bounding box center [626, 386] width 84 height 25
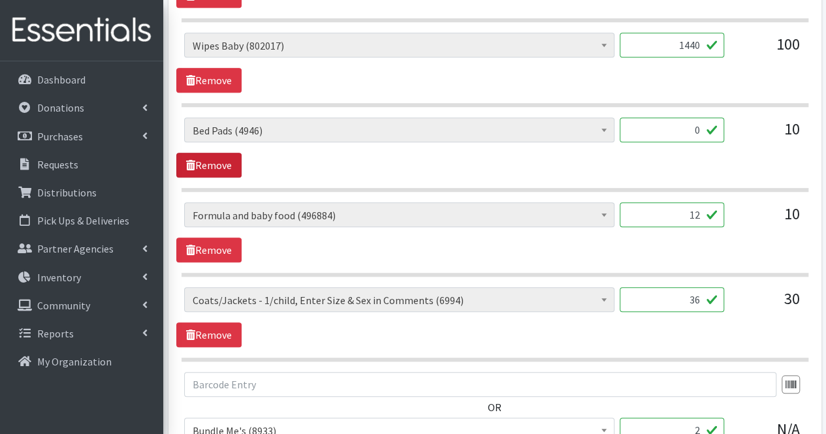
scroll to position [2934, 0]
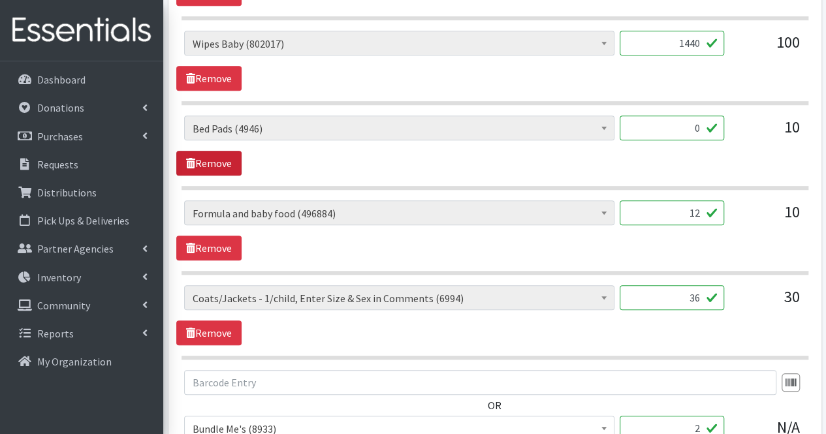
click at [203, 151] on link "Remove" at bounding box center [208, 163] width 65 height 25
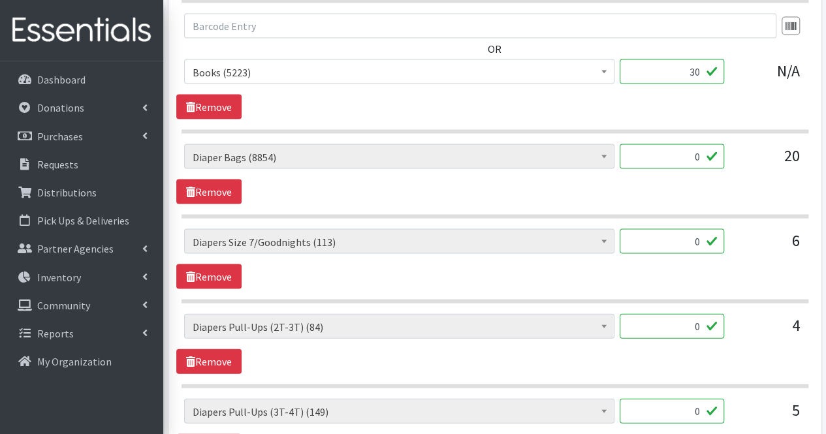
scroll to position [3732, 0]
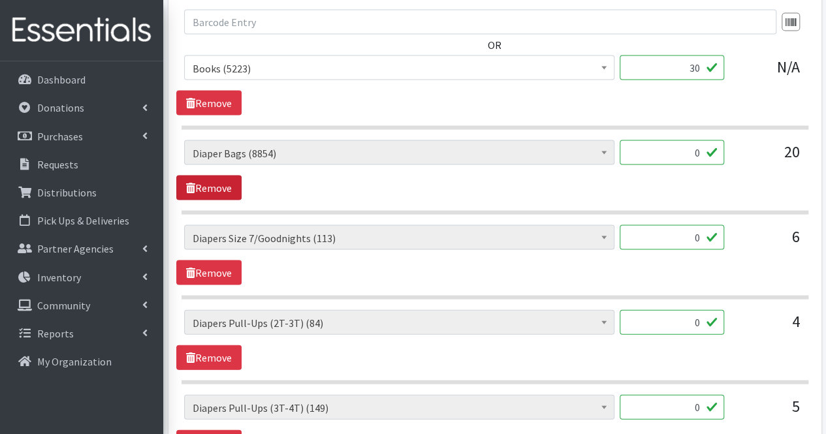
click at [201, 176] on link "Remove" at bounding box center [208, 188] width 65 height 25
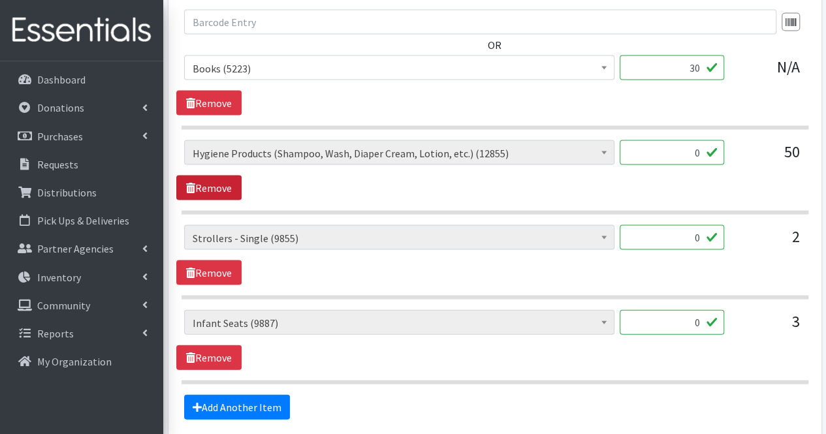
click at [201, 176] on link "Remove" at bounding box center [208, 188] width 65 height 25
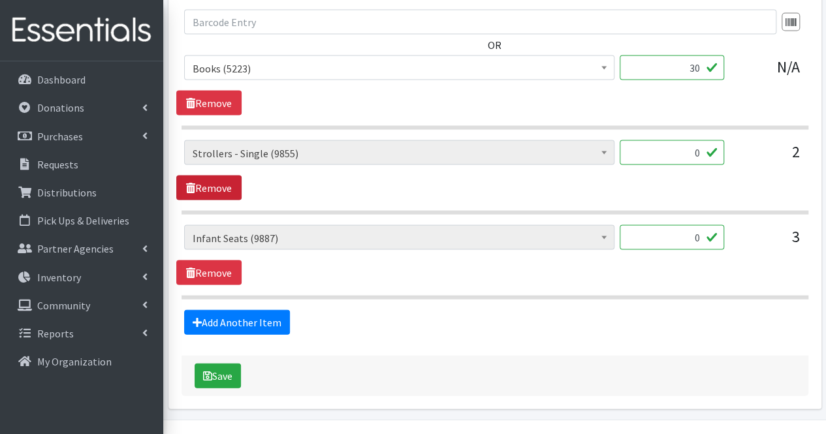
click at [201, 176] on link "Remove" at bounding box center [208, 188] width 65 height 25
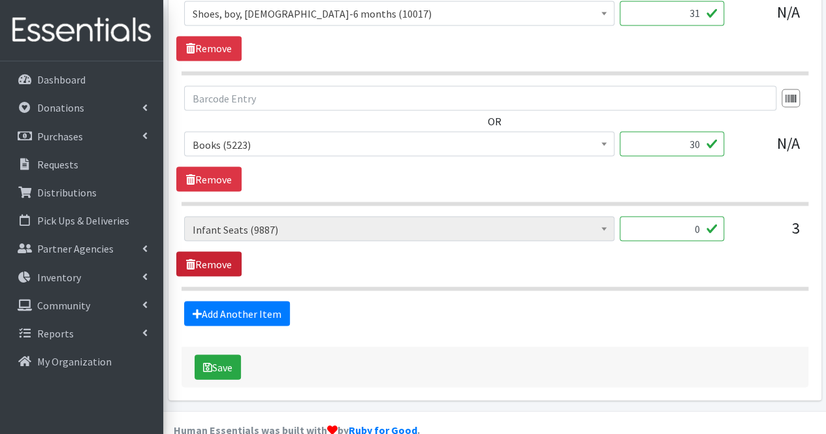
click at [216, 252] on link "Remove" at bounding box center [208, 264] width 65 height 25
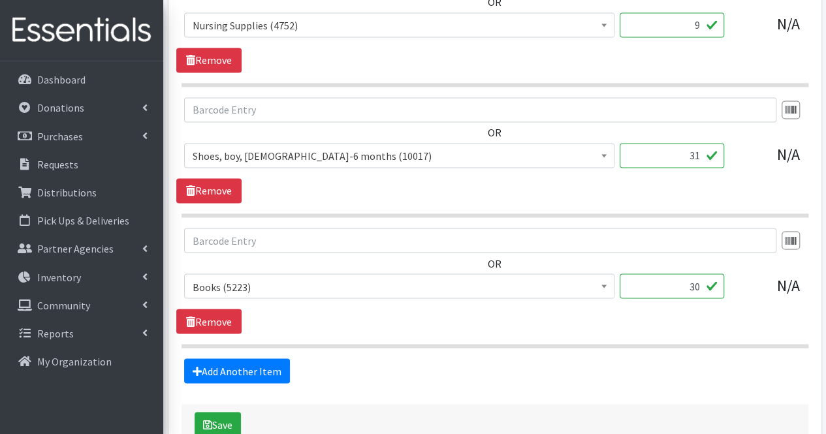
scroll to position [3513, 0]
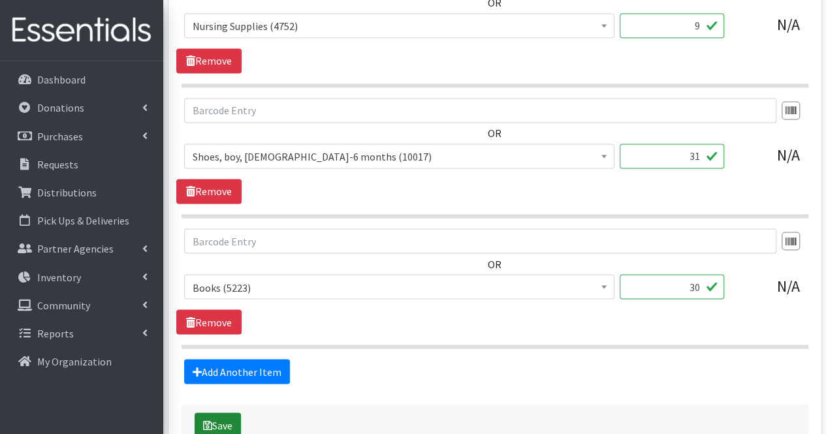
click at [226, 413] on button "Save" at bounding box center [218, 425] width 46 height 25
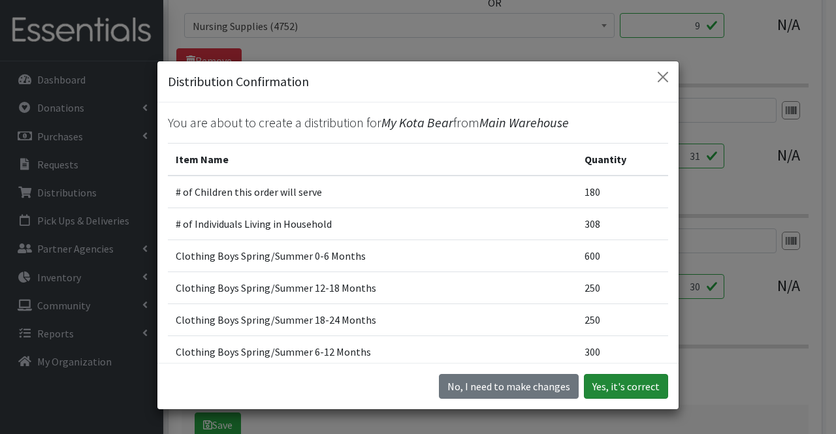
click at [644, 378] on button "Yes, it's correct" at bounding box center [626, 386] width 84 height 25
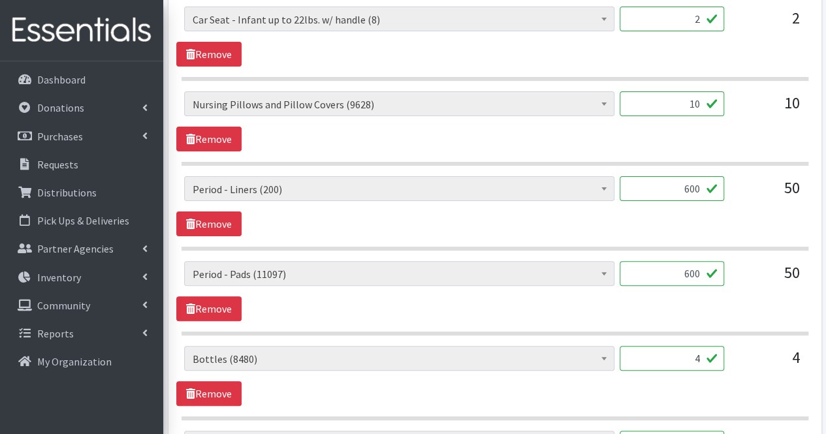
scroll to position [2534, 0]
click at [226, 211] on link "Remove" at bounding box center [208, 223] width 65 height 25
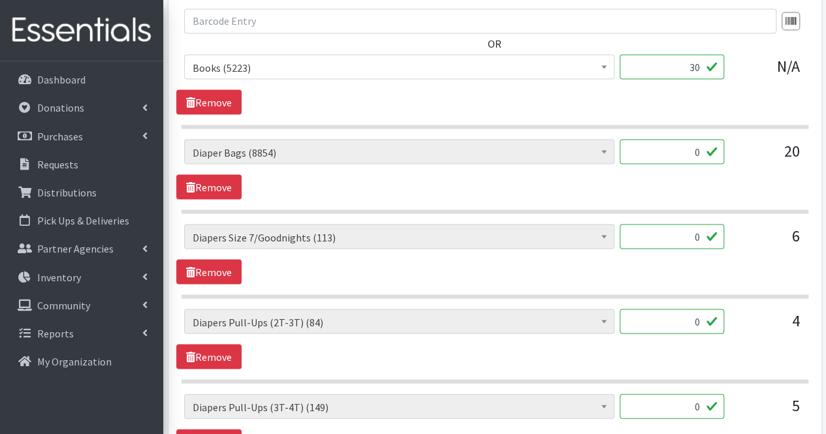
scroll to position [3647, 0]
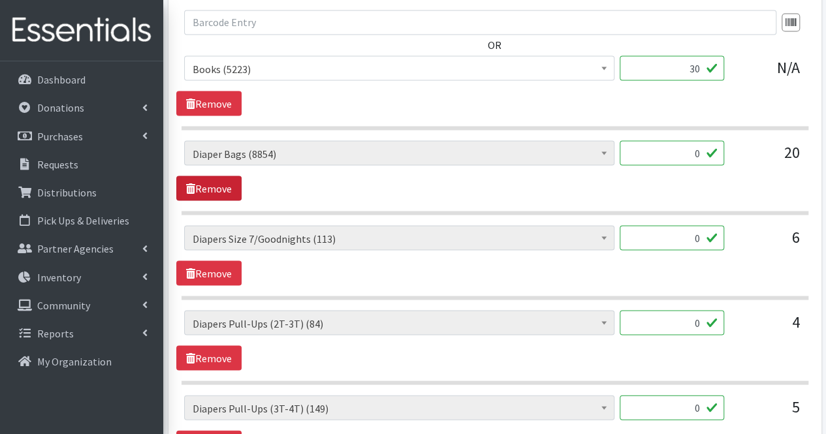
click at [220, 176] on link "Remove" at bounding box center [208, 188] width 65 height 25
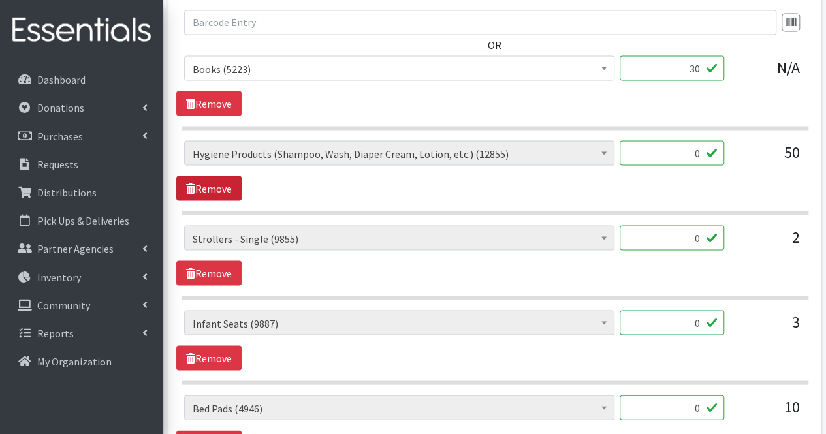
click at [220, 176] on link "Remove" at bounding box center [208, 188] width 65 height 25
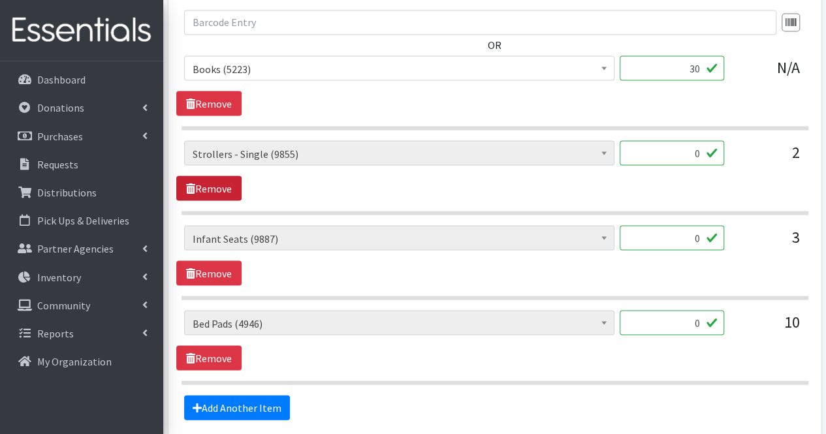
click at [220, 176] on link "Remove" at bounding box center [208, 188] width 65 height 25
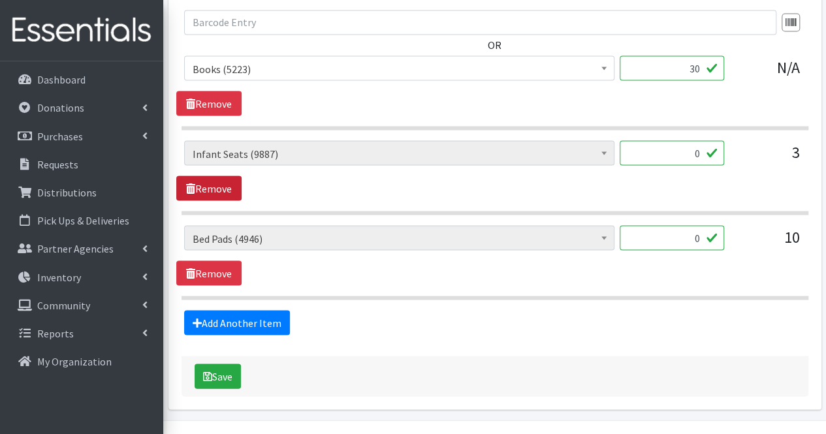
click at [220, 176] on link "Remove" at bounding box center [208, 188] width 65 height 25
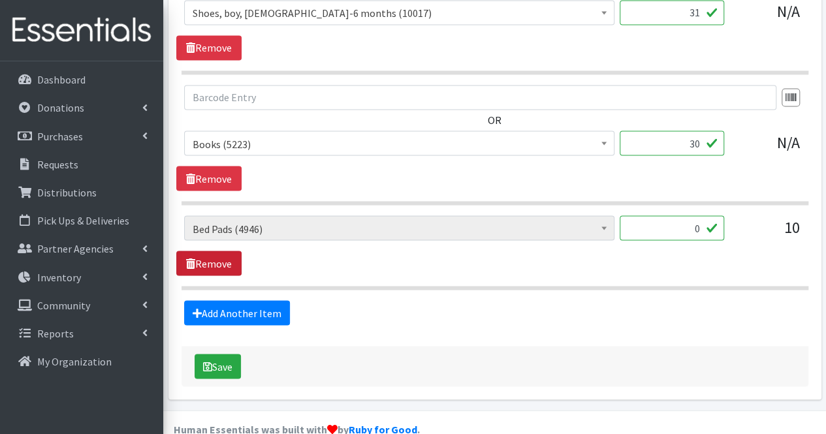
click at [220, 251] on link "Remove" at bounding box center [208, 263] width 65 height 25
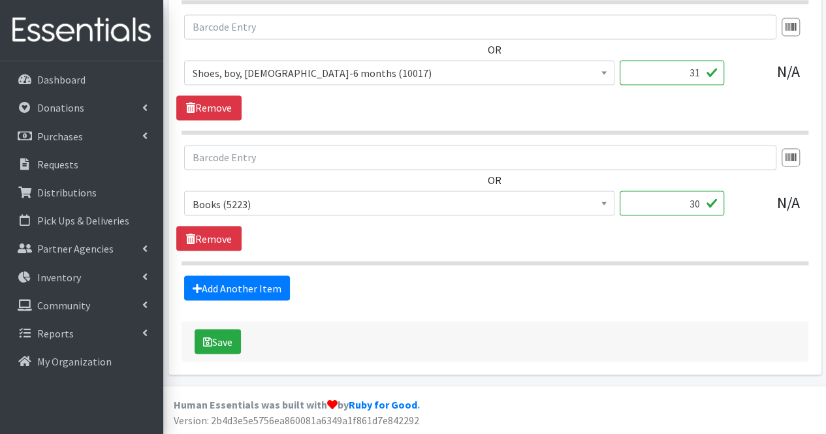
scroll to position [3488, 0]
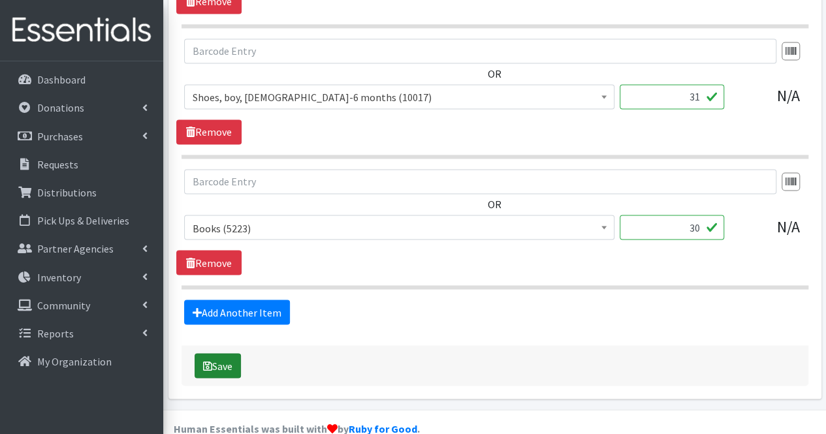
click at [233, 353] on button "Save" at bounding box center [218, 365] width 46 height 25
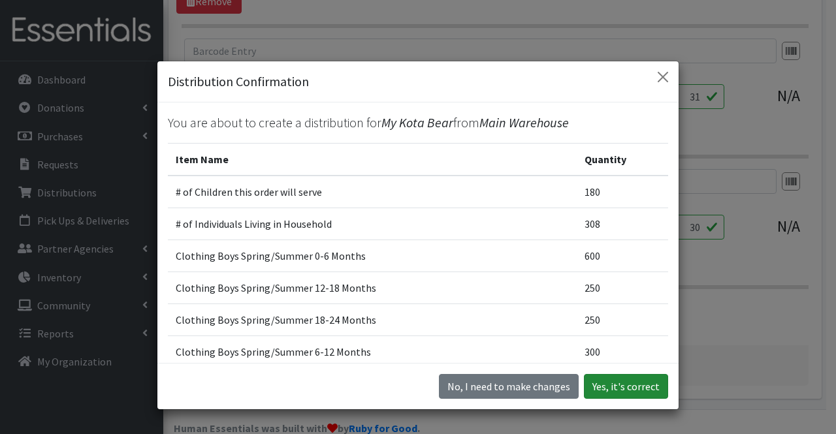
click at [605, 385] on button "Yes, it's correct" at bounding box center [626, 386] width 84 height 25
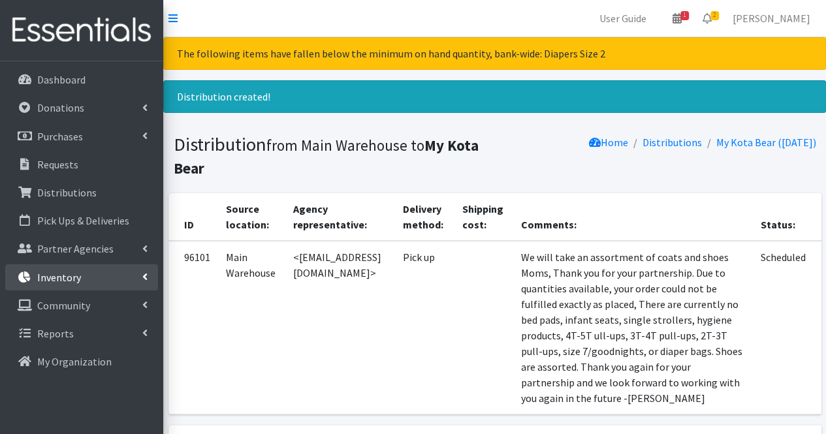
click at [74, 274] on p "Inventory" at bounding box center [59, 277] width 44 height 13
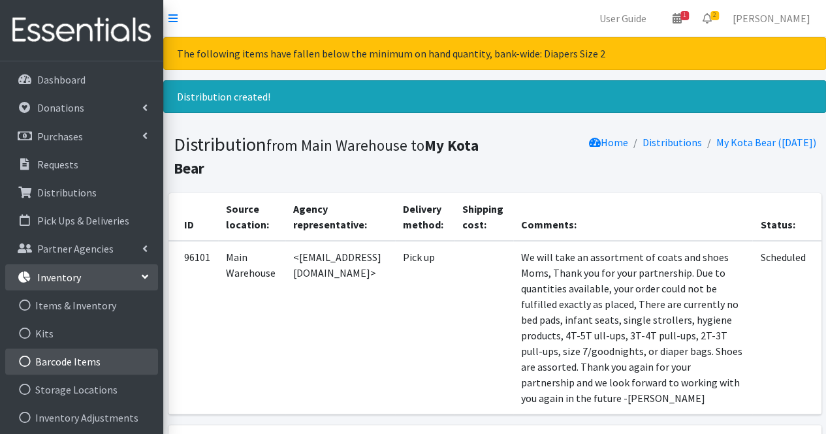
scroll to position [71, 0]
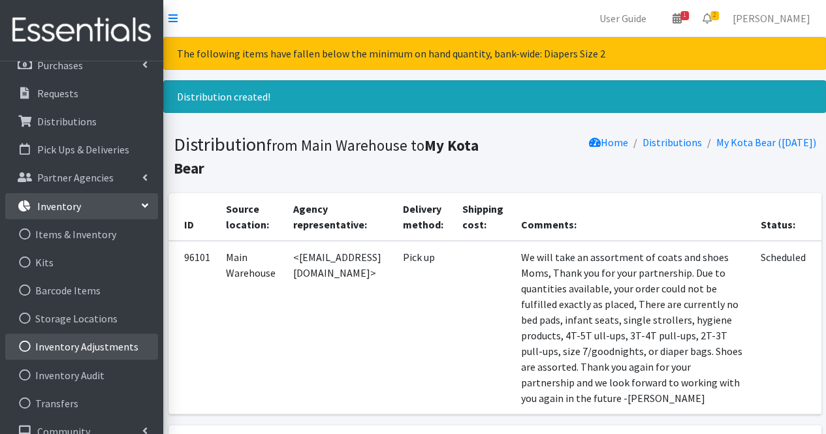
click at [93, 359] on link "Inventory Adjustments" at bounding box center [81, 347] width 153 height 26
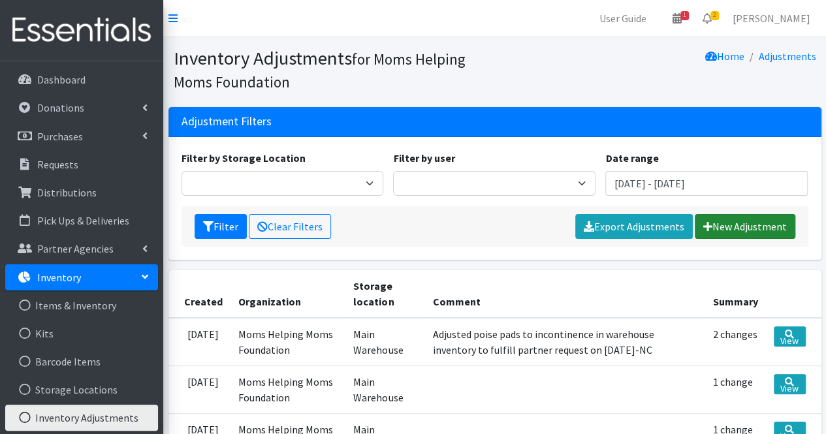
click at [727, 227] on link "New Adjustment" at bounding box center [745, 226] width 101 height 25
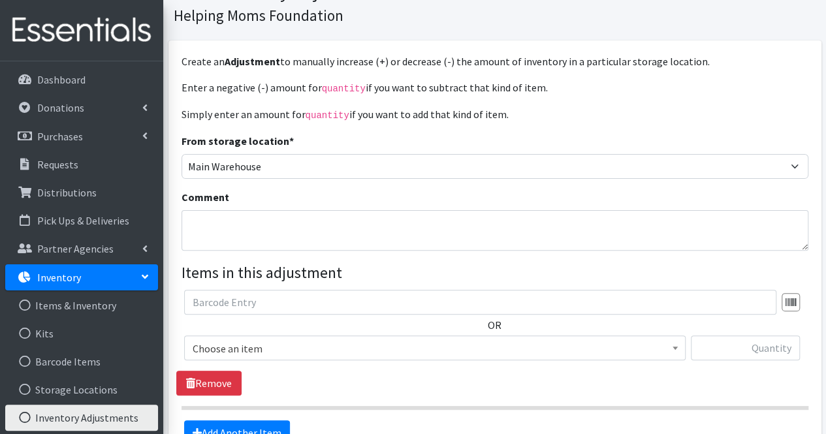
scroll to position [77, 0]
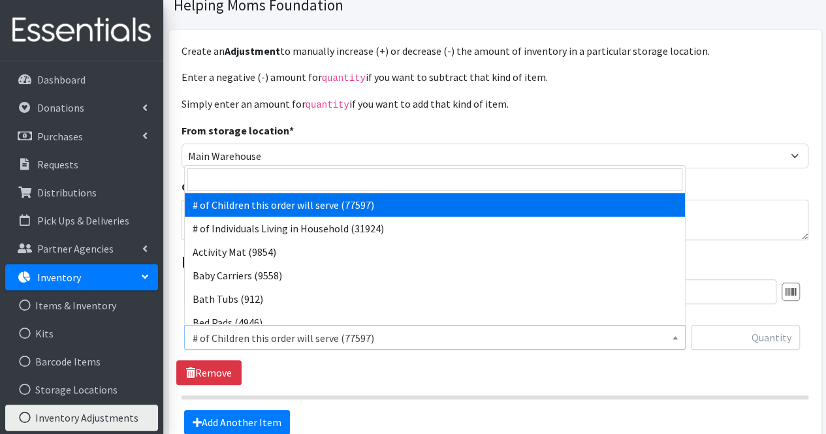
click at [325, 333] on span "# of Children this order will serve (77597)" at bounding box center [435, 338] width 485 height 18
click at [297, 187] on input "search" at bounding box center [435, 180] width 495 height 22
type input "lin"
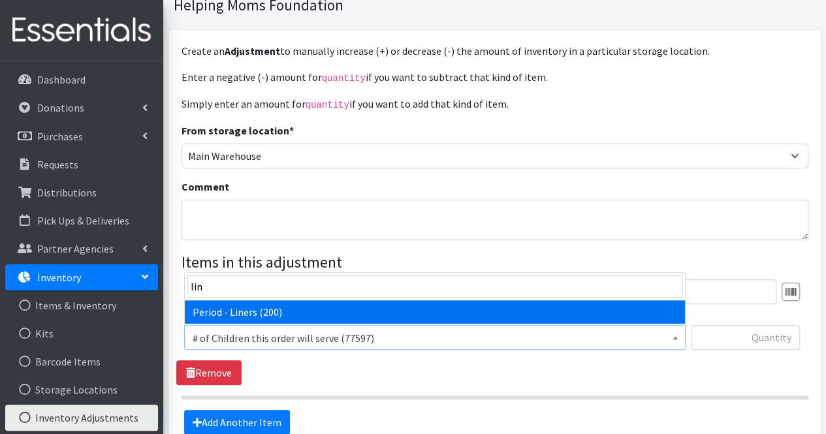
select select "5774"
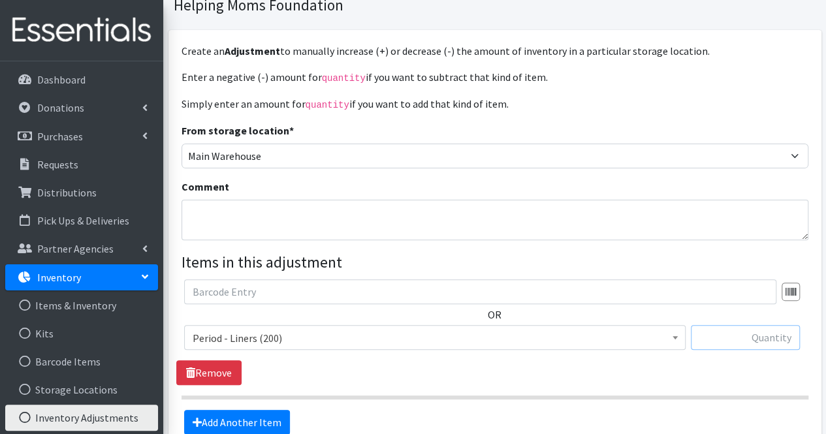
click at [754, 339] on input "text" at bounding box center [745, 337] width 109 height 25
type input "400"
click at [598, 223] on textarea "Comment" at bounding box center [495, 220] width 627 height 41
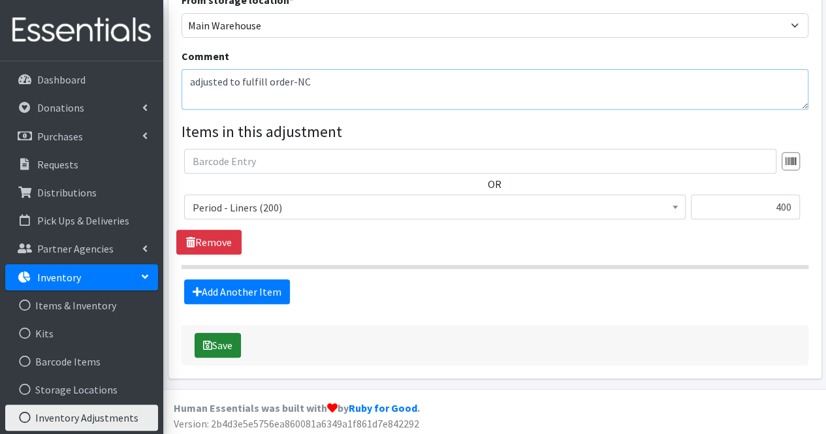
type textarea "adjusted to fulfill order-NC"
click at [220, 344] on button "Save" at bounding box center [218, 345] width 46 height 25
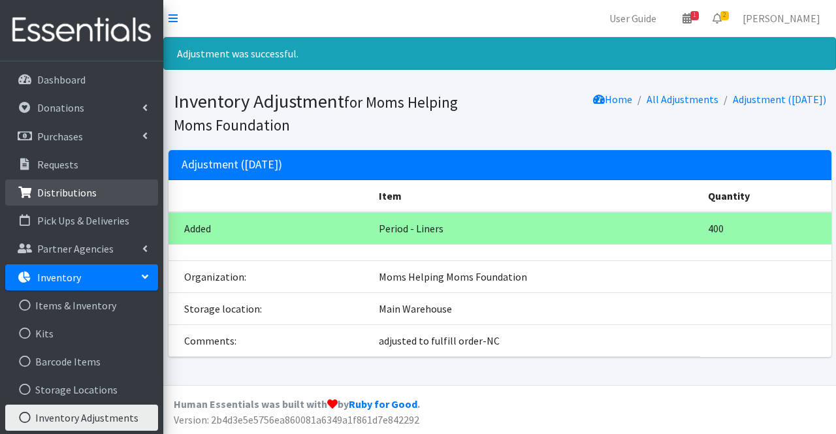
click at [82, 182] on link "Distributions" at bounding box center [81, 193] width 153 height 26
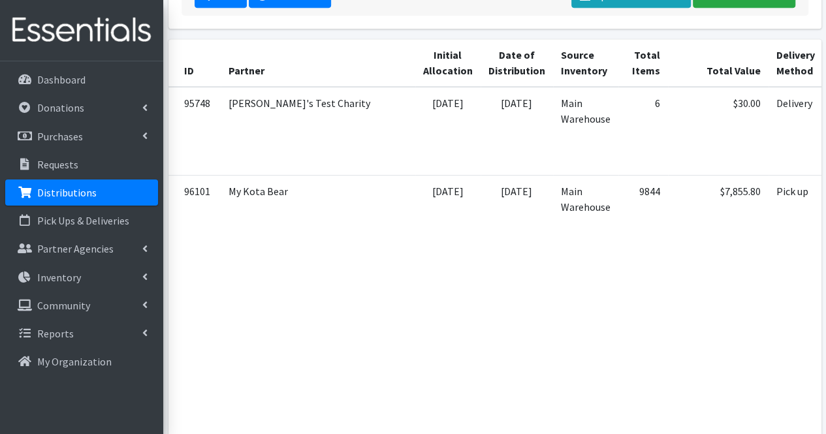
scroll to position [0, 212]
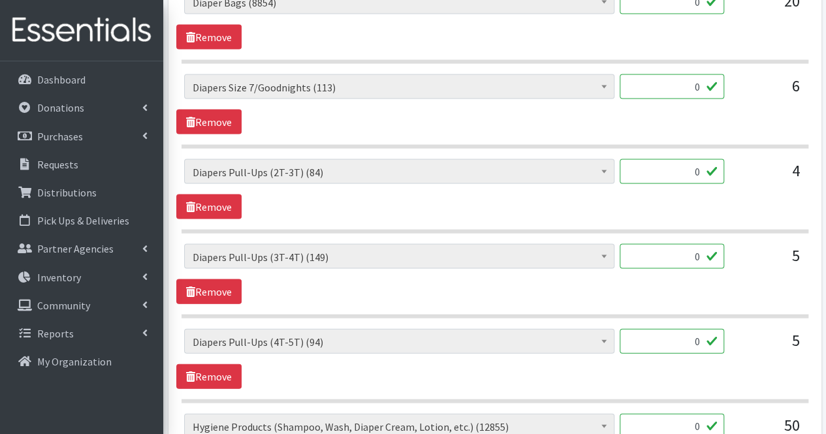
scroll to position [3740, 0]
click at [222, 109] on link "Remove" at bounding box center [208, 121] width 65 height 25
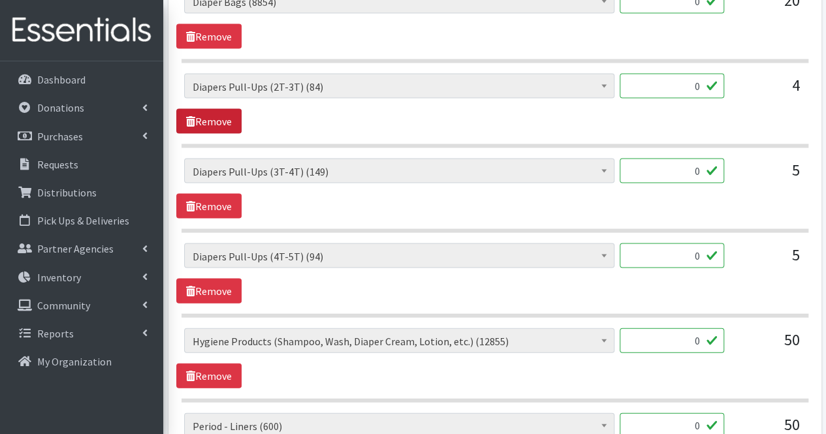
click at [222, 109] on link "Remove" at bounding box center [208, 121] width 65 height 25
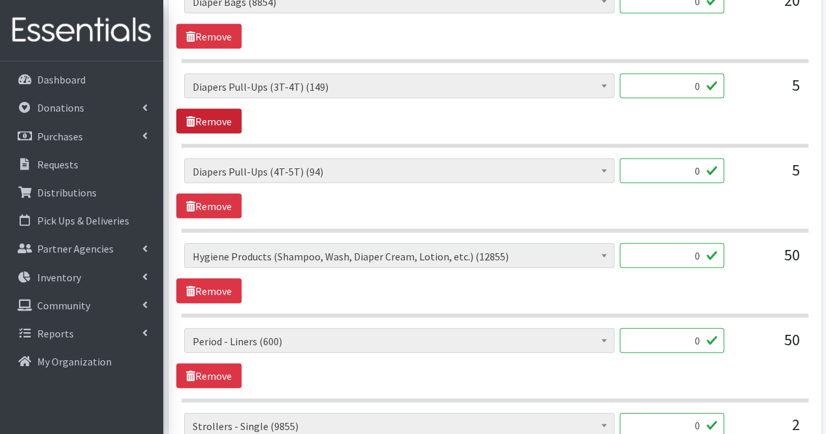
click at [222, 109] on link "Remove" at bounding box center [208, 121] width 65 height 25
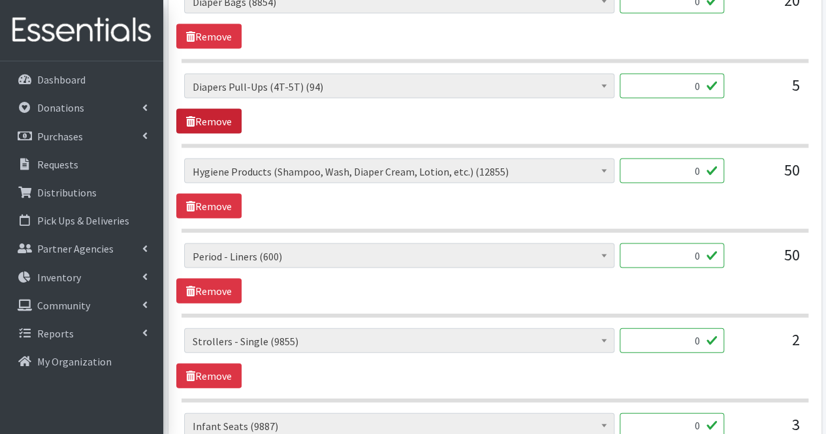
click at [222, 109] on link "Remove" at bounding box center [208, 121] width 65 height 25
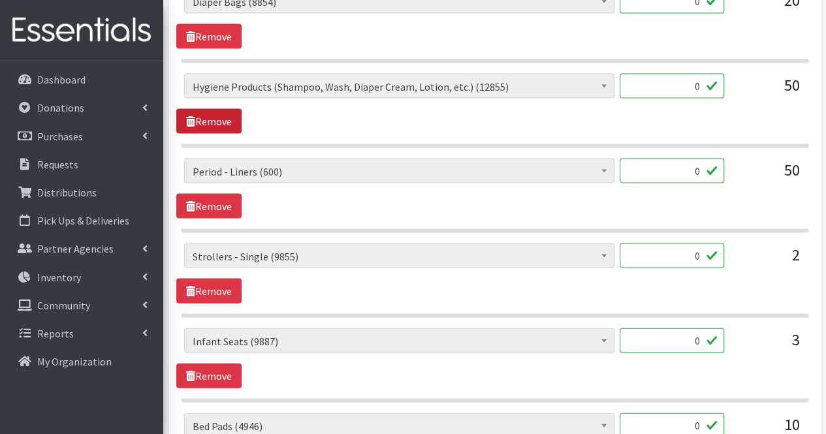
click at [222, 109] on link "Remove" at bounding box center [208, 121] width 65 height 25
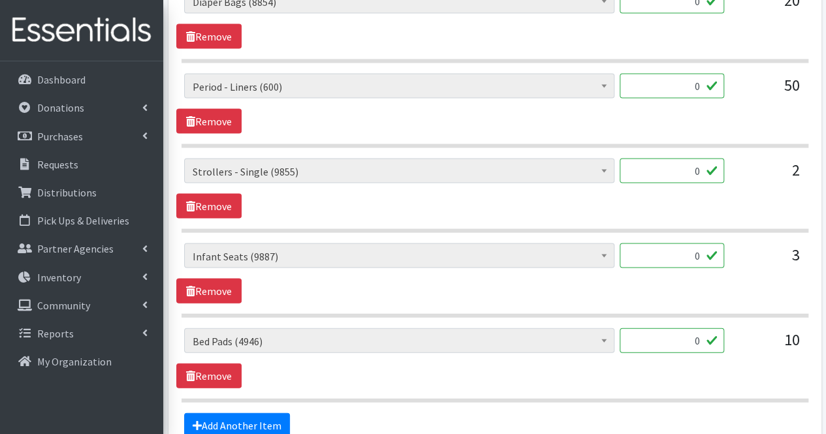
click at [690, 74] on input "0" at bounding box center [672, 86] width 105 height 25
type input "600"
click at [216, 194] on link "Remove" at bounding box center [208, 206] width 65 height 25
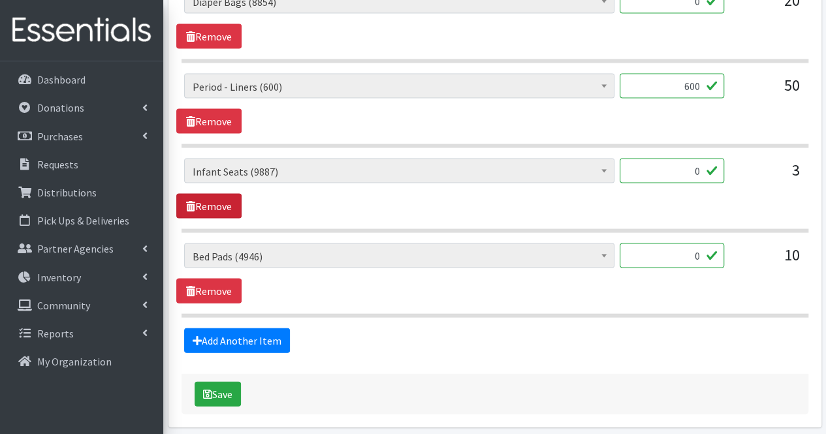
click at [216, 194] on link "Remove" at bounding box center [208, 206] width 65 height 25
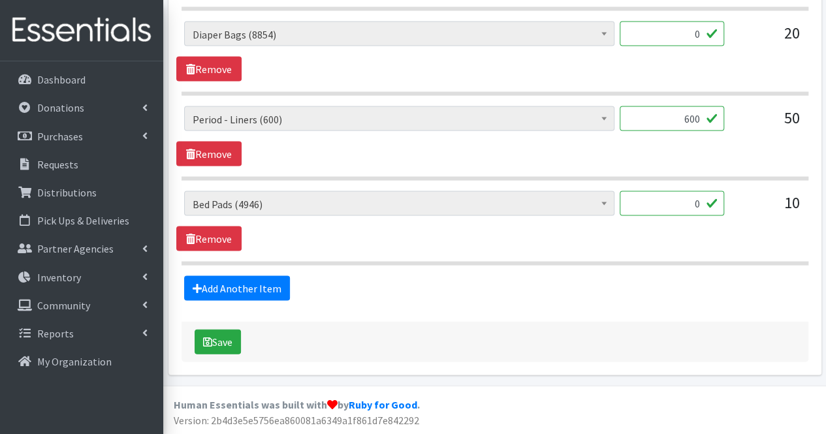
scroll to position [3682, 0]
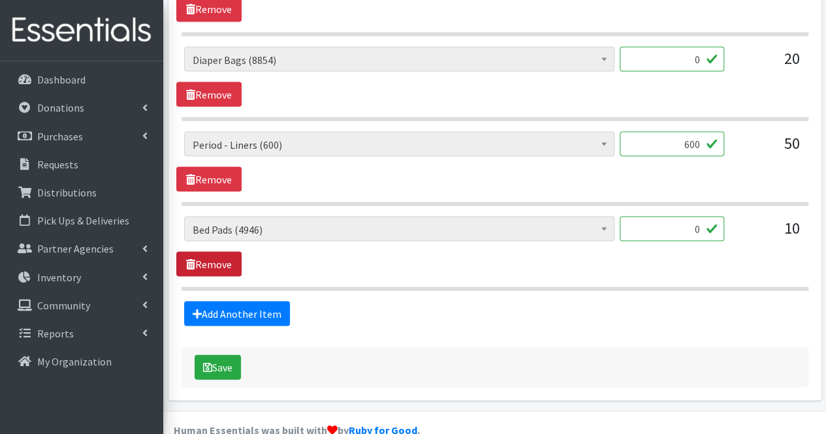
click at [219, 252] on link "Remove" at bounding box center [208, 264] width 65 height 25
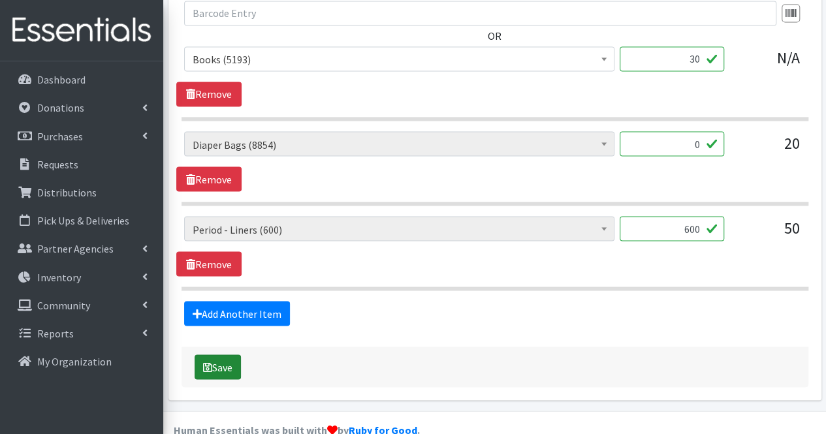
click at [232, 355] on button "Save" at bounding box center [218, 367] width 46 height 25
